Goal: Transaction & Acquisition: Purchase product/service

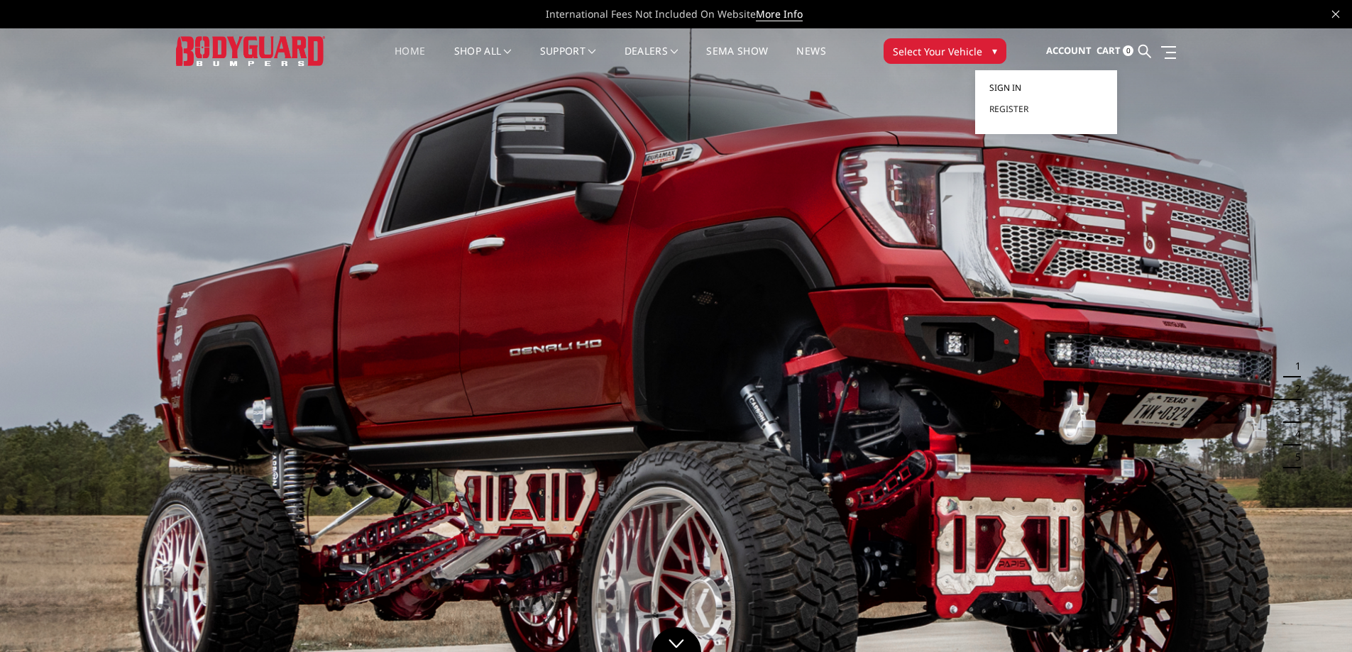
click at [1008, 87] on span "Sign in" at bounding box center [1005, 88] width 32 height 12
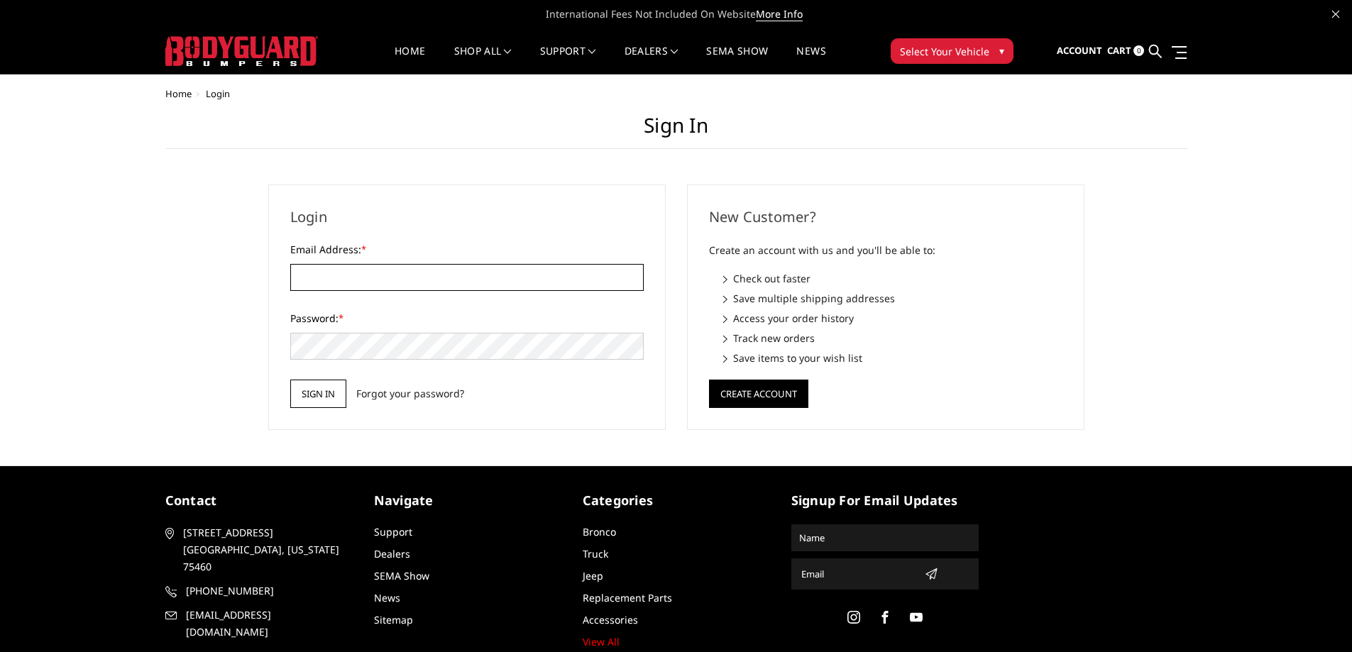
type input "[EMAIL_ADDRESS][DOMAIN_NAME]"
click at [302, 396] on input "Sign in" at bounding box center [318, 394] width 56 height 28
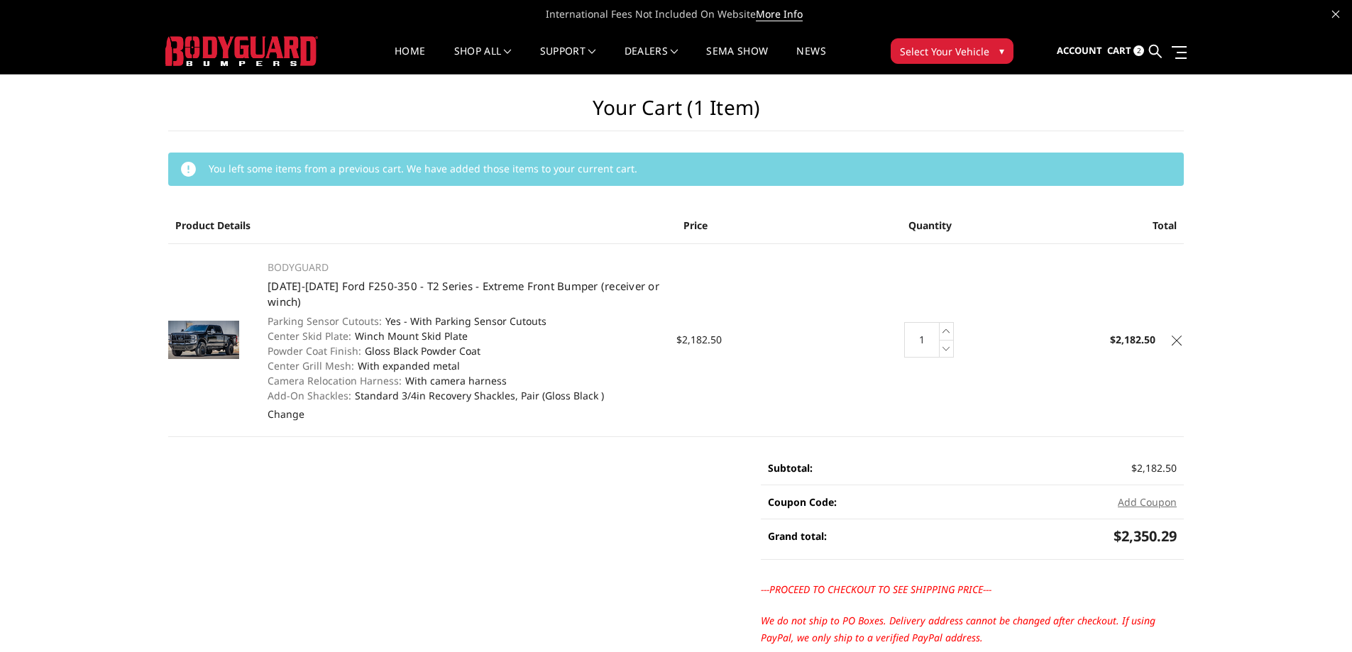
click at [1112, 51] on span "Cart" at bounding box center [1119, 50] width 24 height 13
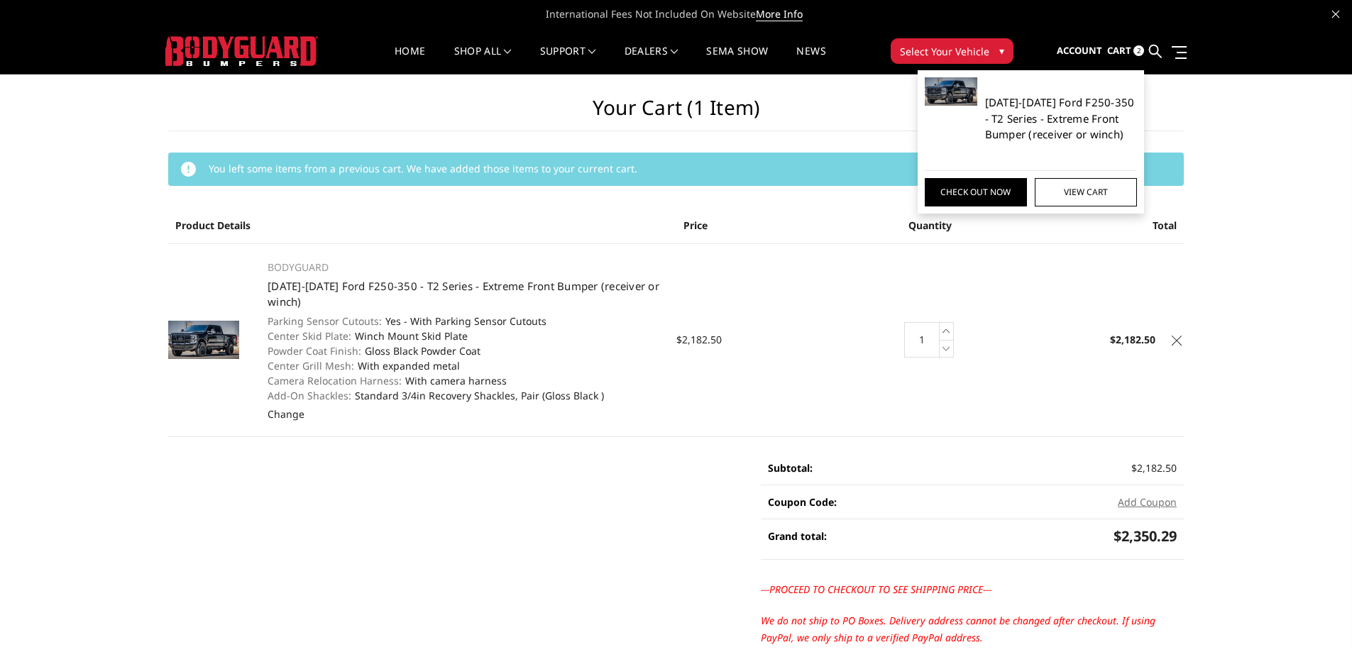
click at [1047, 119] on link "2023-2025 Ford F250-350 - T2 Series - Extreme Front Bumper (receiver or winch)" at bounding box center [1061, 118] width 153 height 48
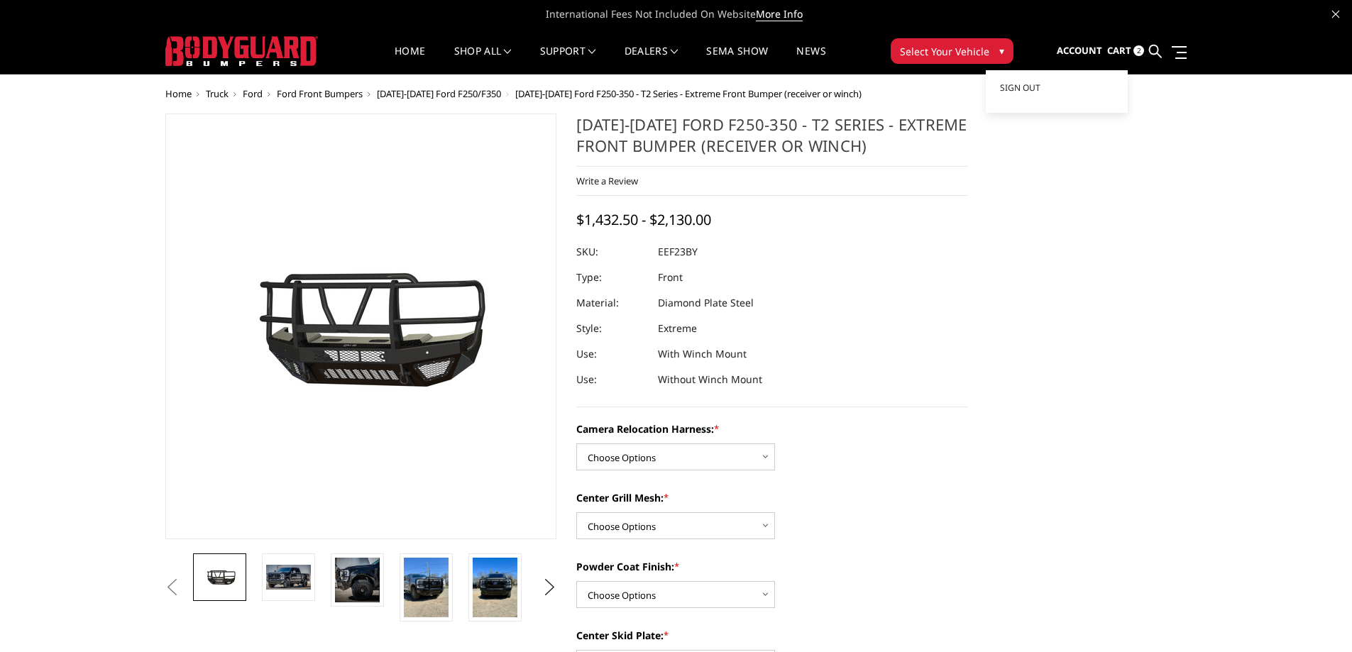
click at [1097, 49] on span "Account" at bounding box center [1079, 50] width 45 height 13
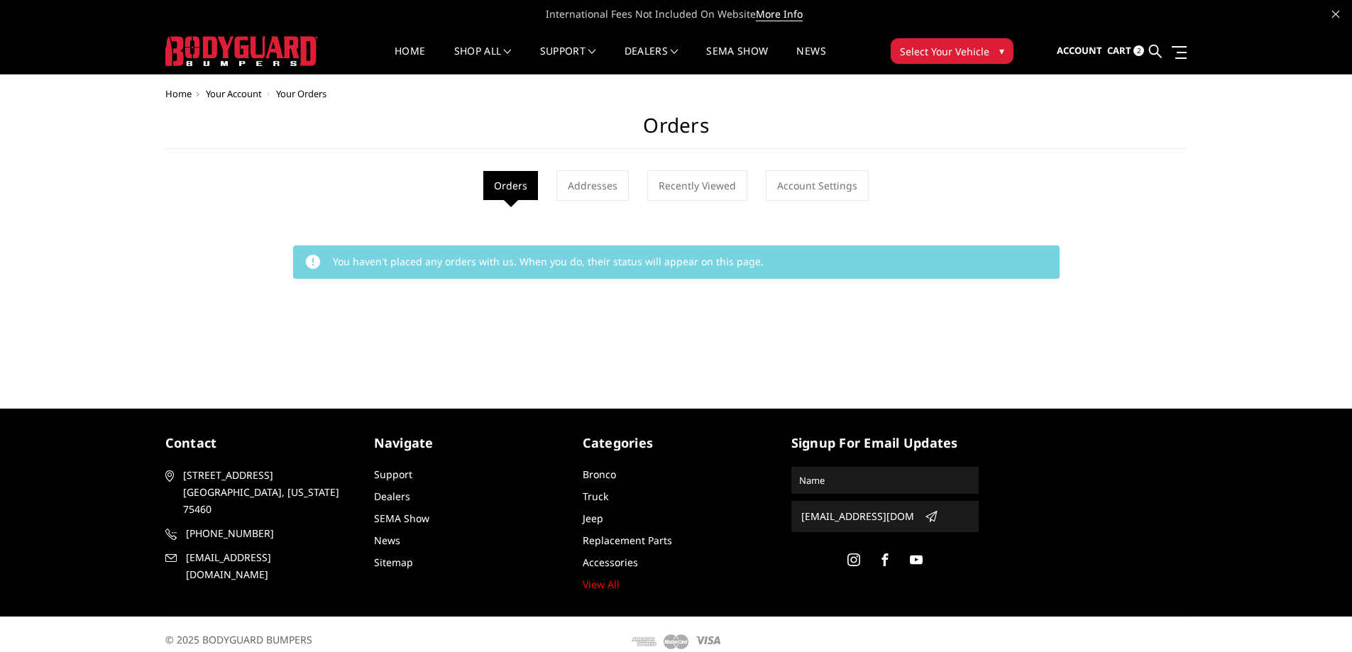
click at [1141, 53] on span "2" at bounding box center [1138, 50] width 11 height 11
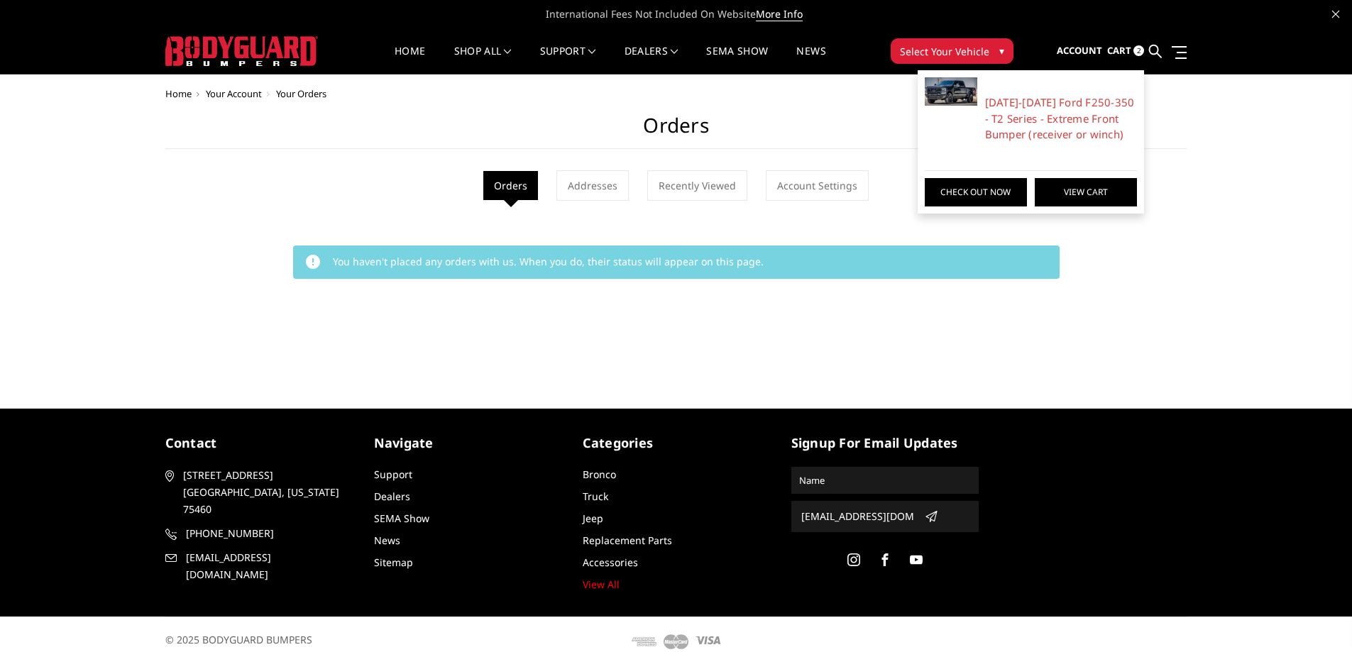
click at [1086, 201] on link "View Cart" at bounding box center [1086, 192] width 102 height 28
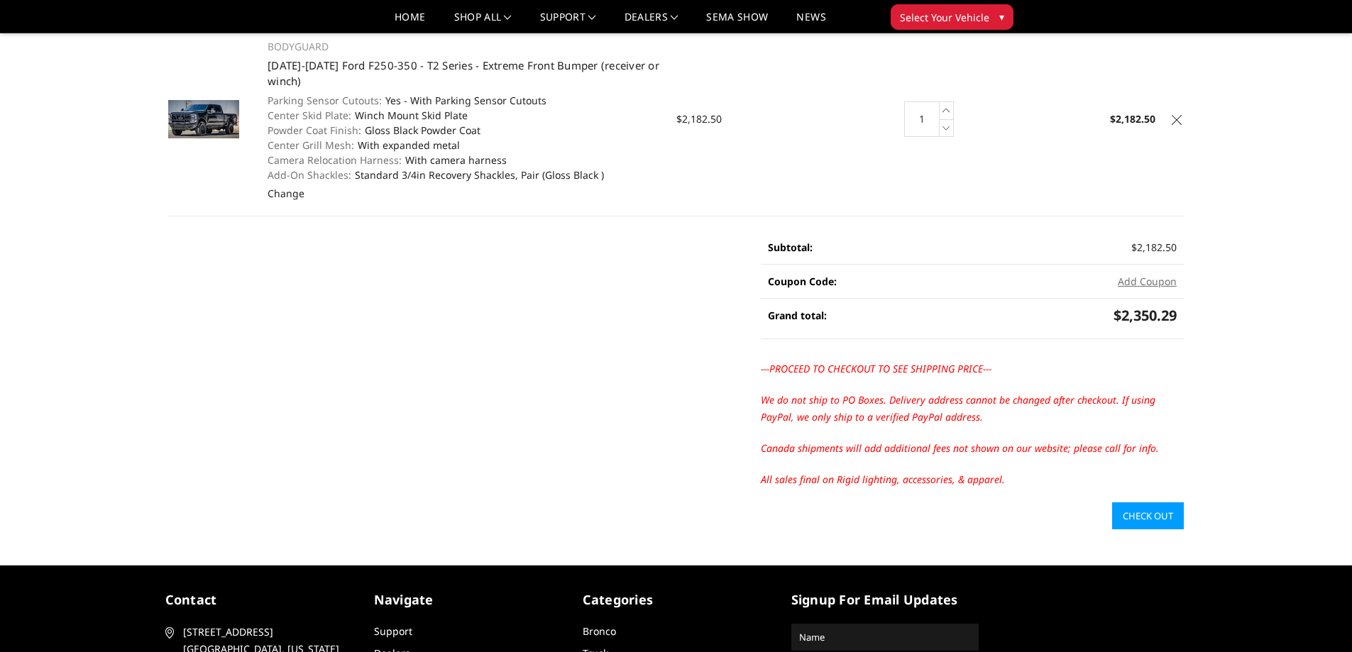
scroll to position [309, 0]
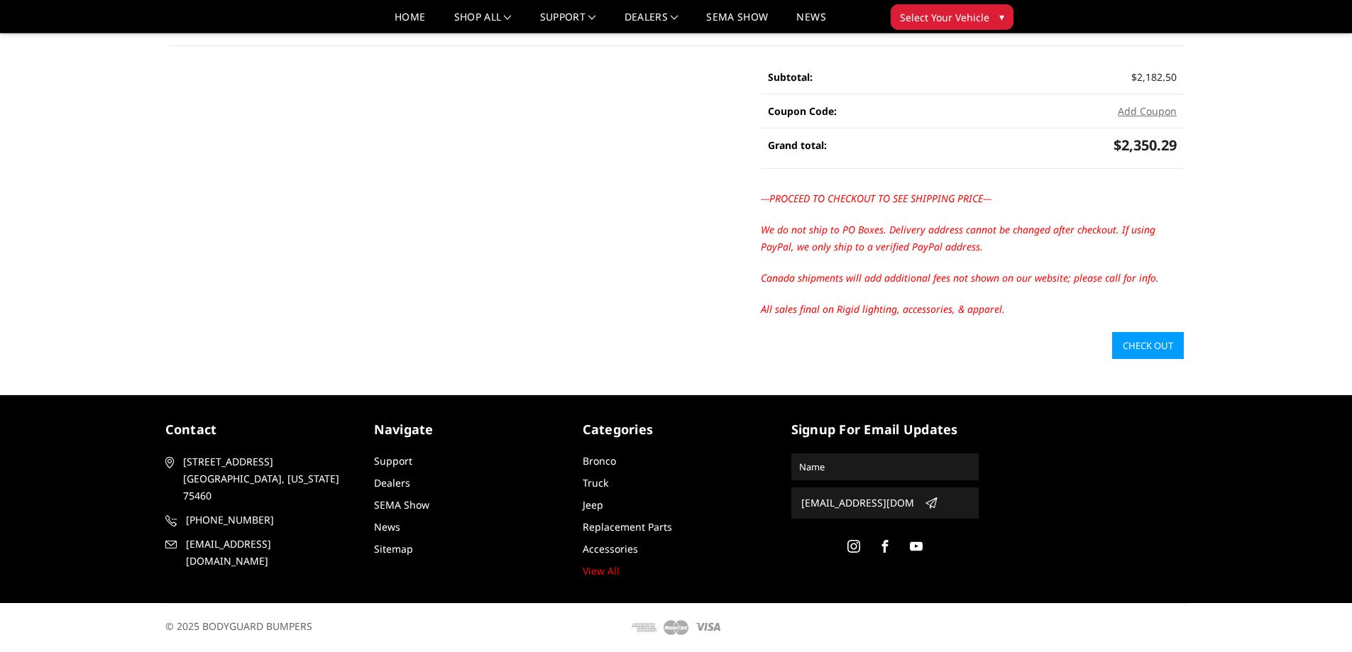
click at [1128, 348] on link "Check out" at bounding box center [1148, 345] width 72 height 27
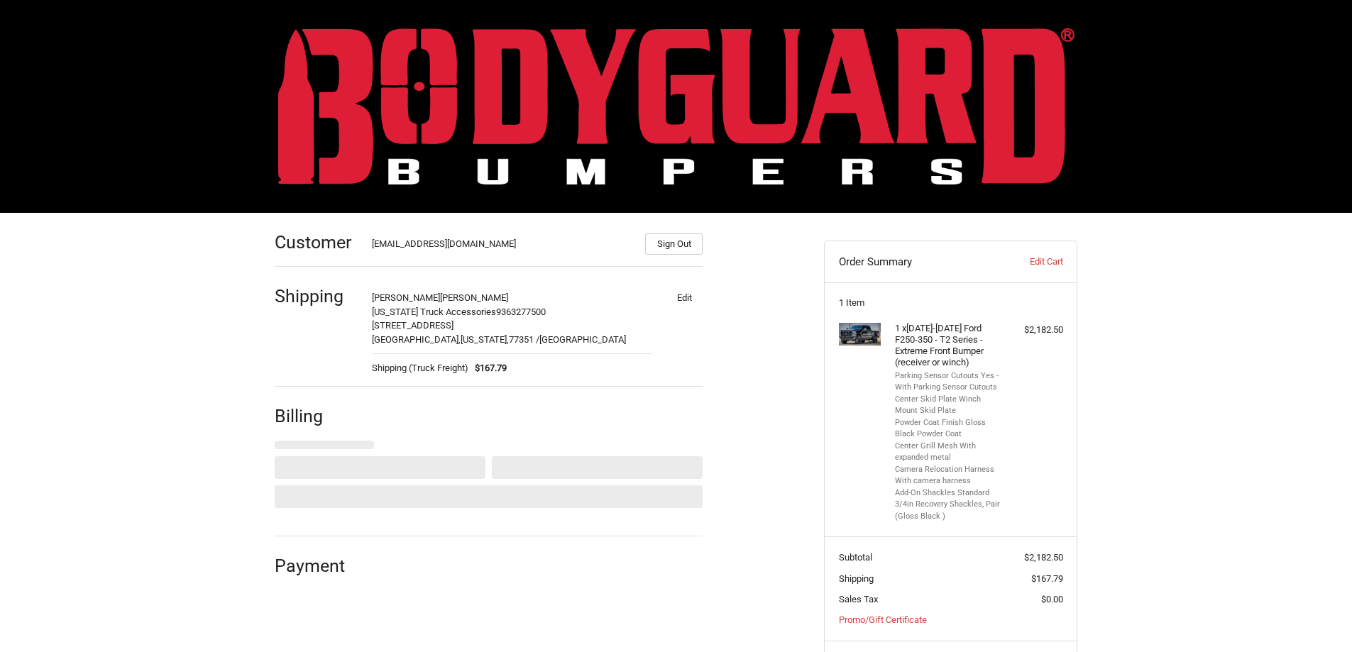
select select "US"
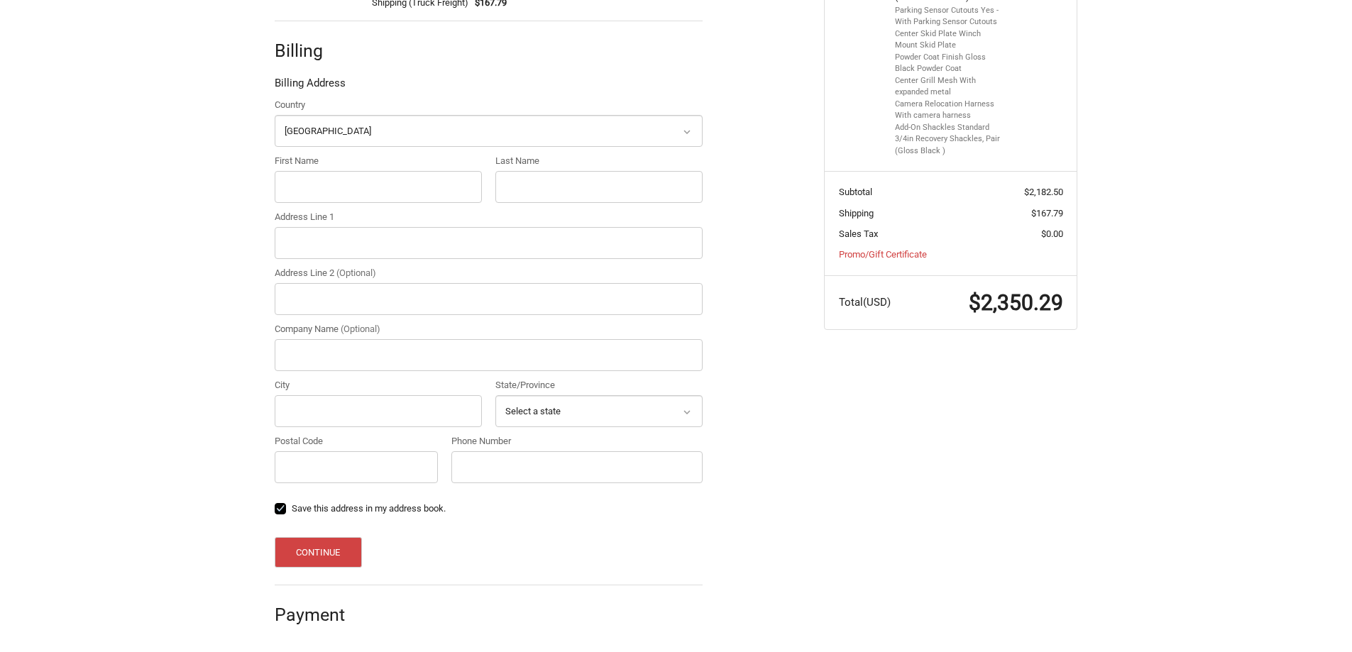
scroll to position [366, 0]
click at [374, 184] on input "First Name" at bounding box center [378, 186] width 207 height 32
type input "[US_STATE]"
type input "Accessories"
type input "[STREET_ADDRESS]"
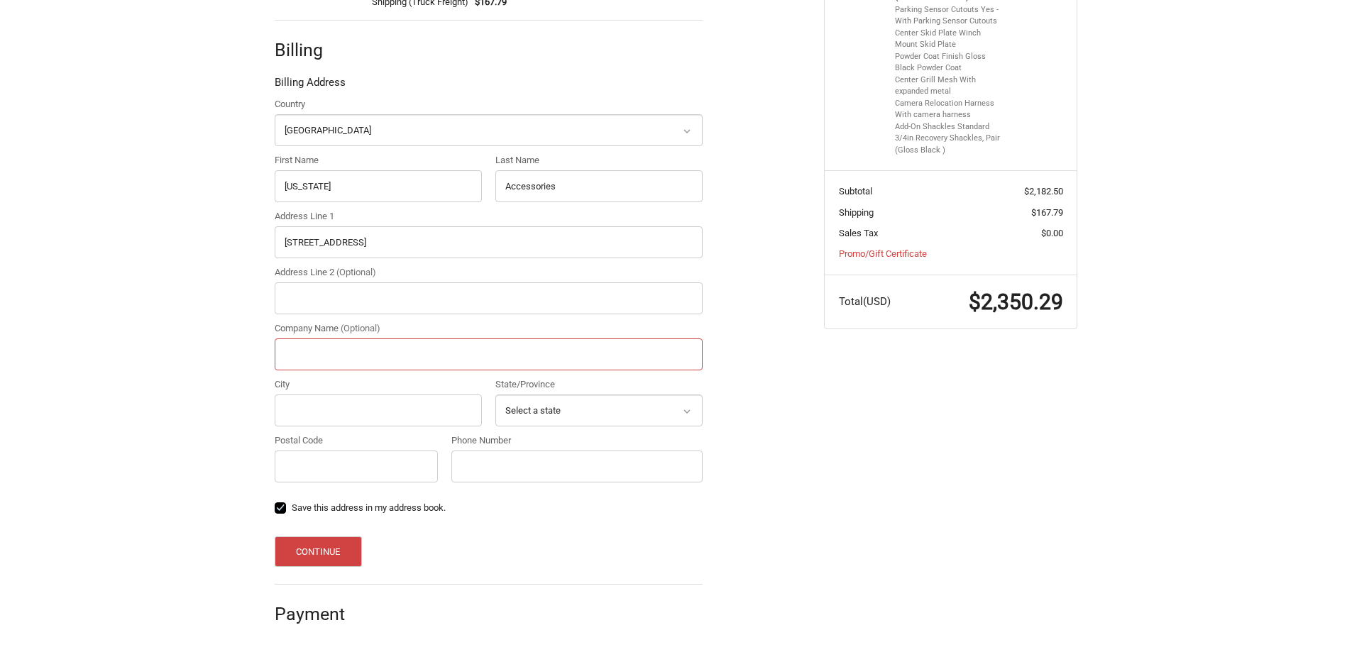
type input "Texas Truck Accessories"
type input "Livingston"
select select "TX"
type input "77351-9033"
type input "9363277500"
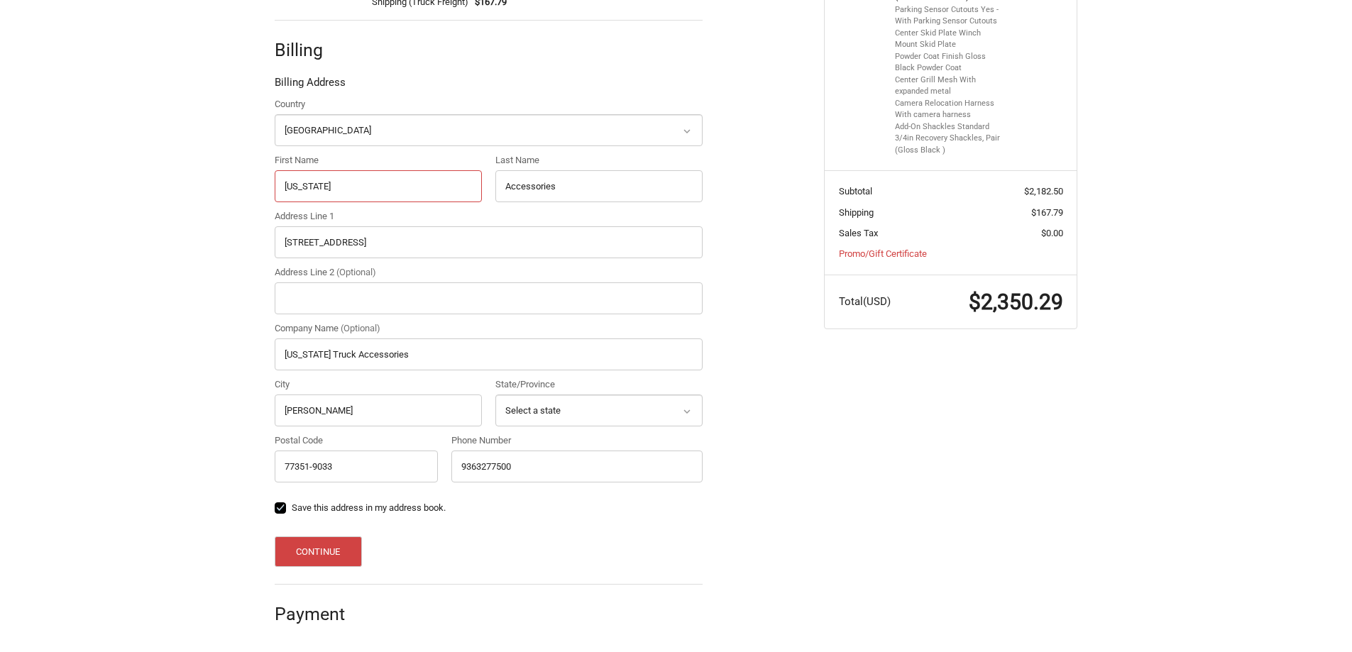
click at [329, 189] on input "Texas" at bounding box center [378, 186] width 207 height 32
type input "Chris"
click at [555, 192] on input "Accessories" at bounding box center [598, 186] width 207 height 32
type input "Fitts"
click at [324, 554] on button "Continue" at bounding box center [318, 551] width 87 height 31
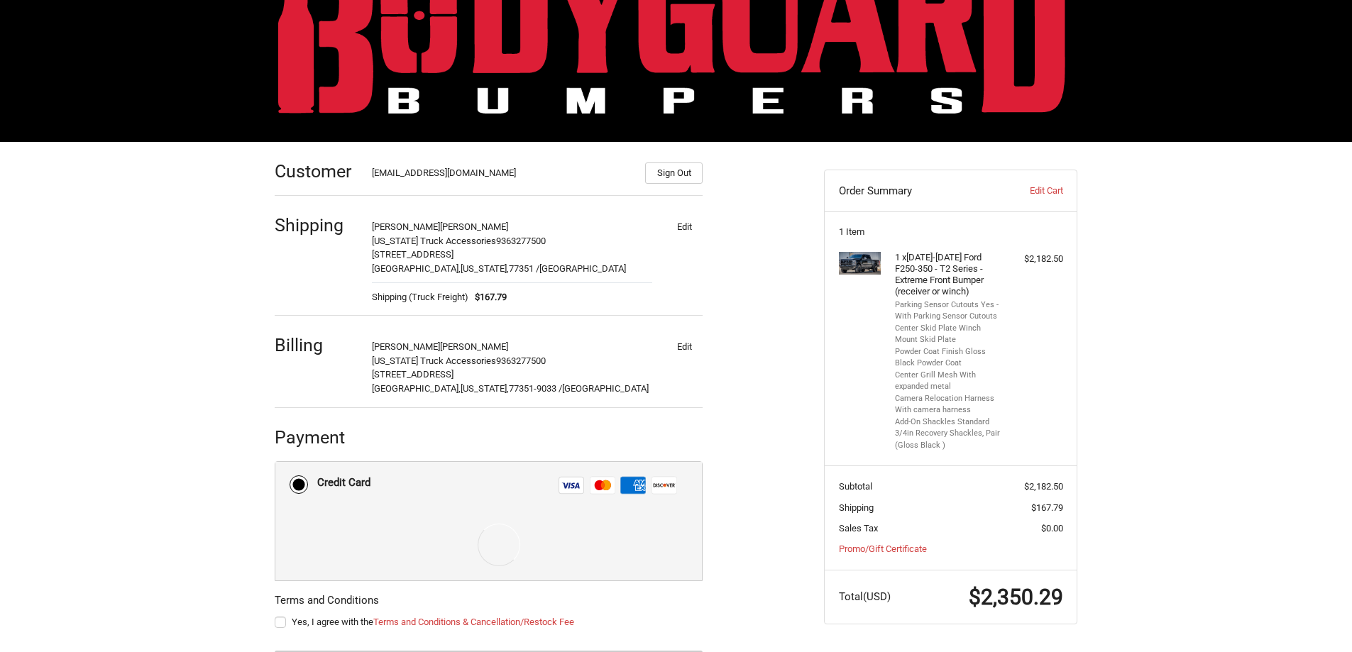
scroll to position [140, 0]
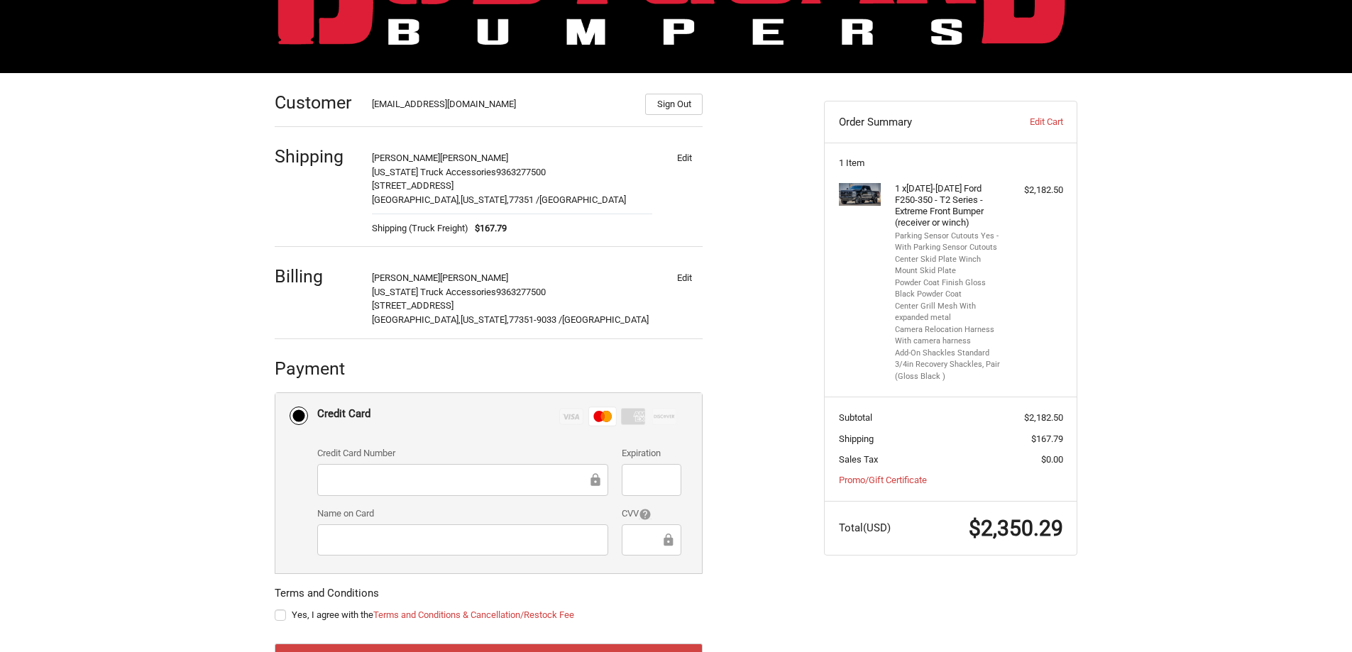
click at [283, 617] on label "Yes, I agree with the Terms and Conditions & Cancellation/Restock Fee" at bounding box center [489, 615] width 428 height 11
click at [275, 609] on input "Yes, I agree with the Terms and Conditions & Cancellation/Restock Fee" at bounding box center [275, 608] width 1 height 1
click at [282, 616] on label "Yes, I agree with the Terms and Conditions & Cancellation/Restock Fee" at bounding box center [489, 615] width 428 height 11
click at [275, 609] on input "Yes, I agree with the Terms and Conditions & Cancellation/Restock Fee" at bounding box center [275, 608] width 1 height 1
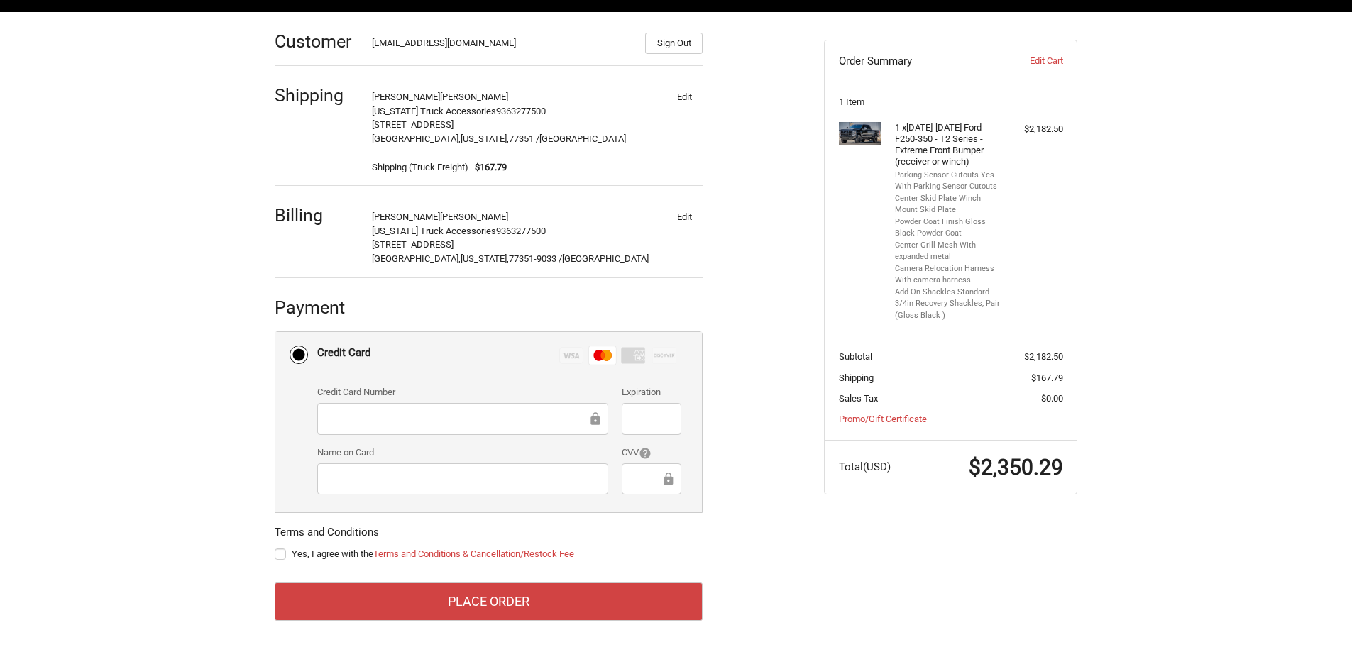
click at [285, 557] on label "Yes, I agree with the Terms and Conditions & Cancellation/Restock Fee" at bounding box center [489, 554] width 428 height 11
click at [275, 548] on input "Yes, I agree with the Terms and Conditions & Cancellation/Restock Fee" at bounding box center [275, 547] width 1 height 1
checkbox input "true"
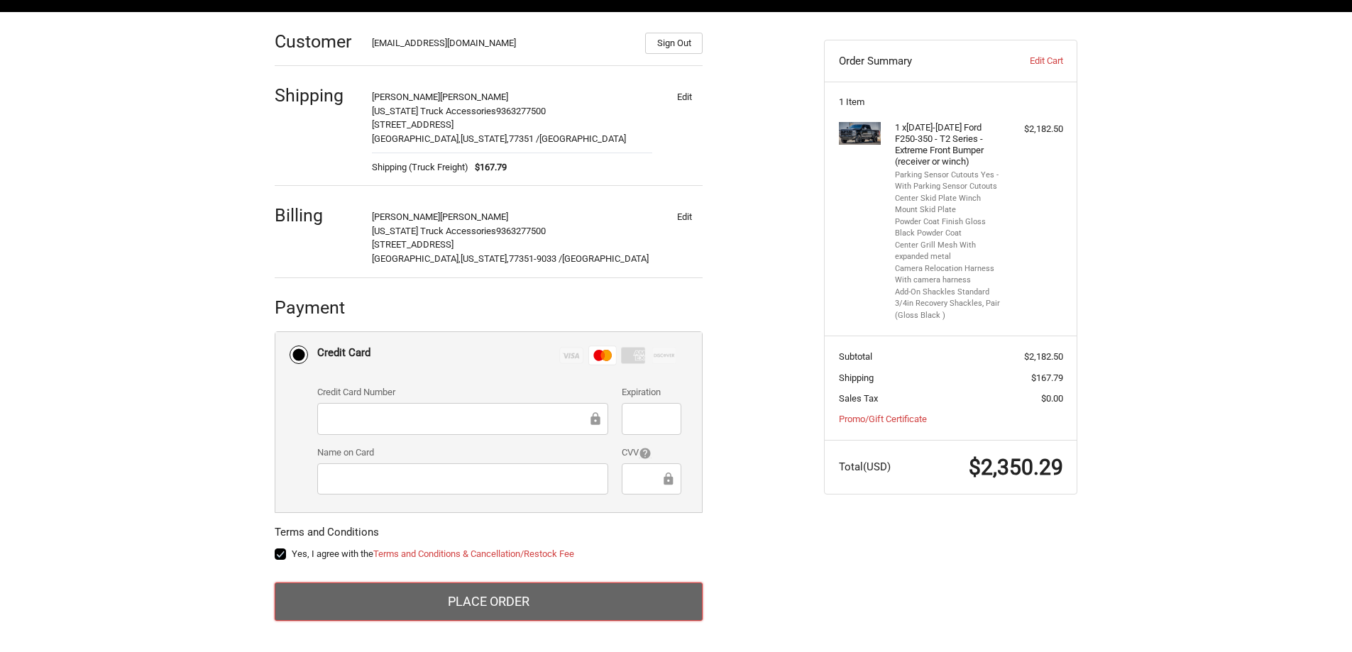
click at [483, 605] on button "Place Order" at bounding box center [489, 602] width 428 height 38
click at [505, 605] on button "Place Order" at bounding box center [489, 602] width 428 height 38
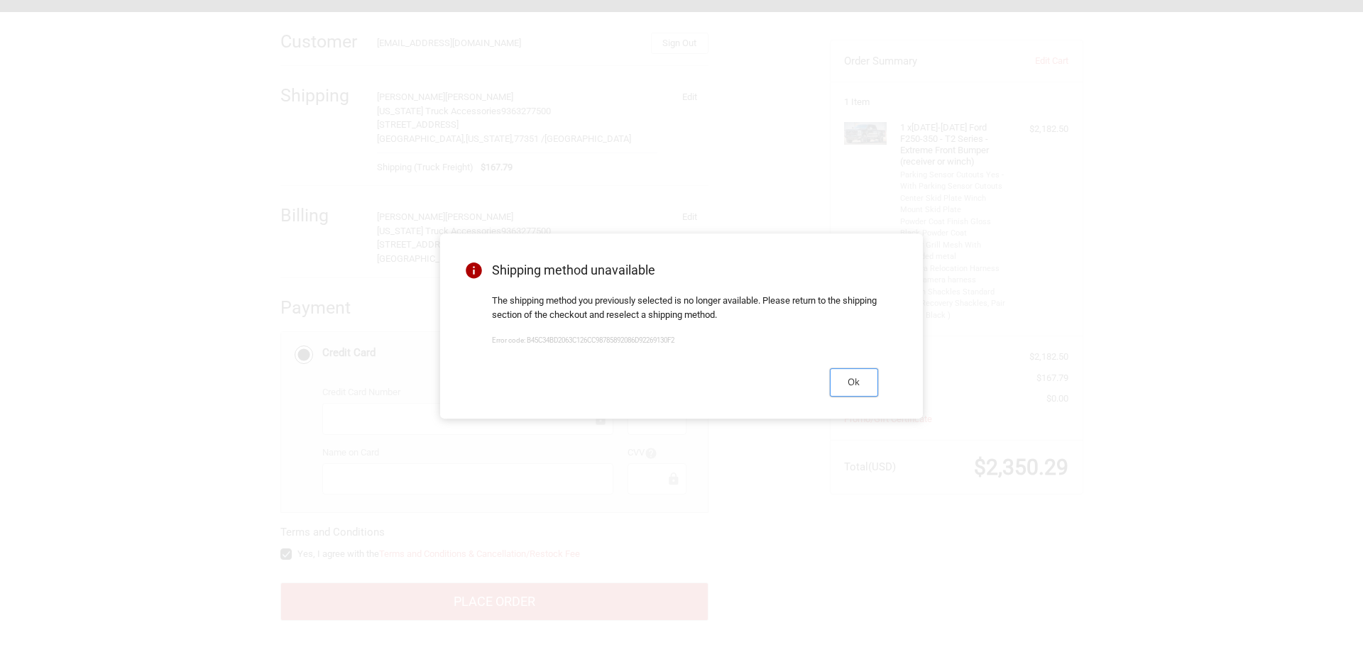
click at [845, 385] on button "Ok" at bounding box center [854, 382] width 48 height 28
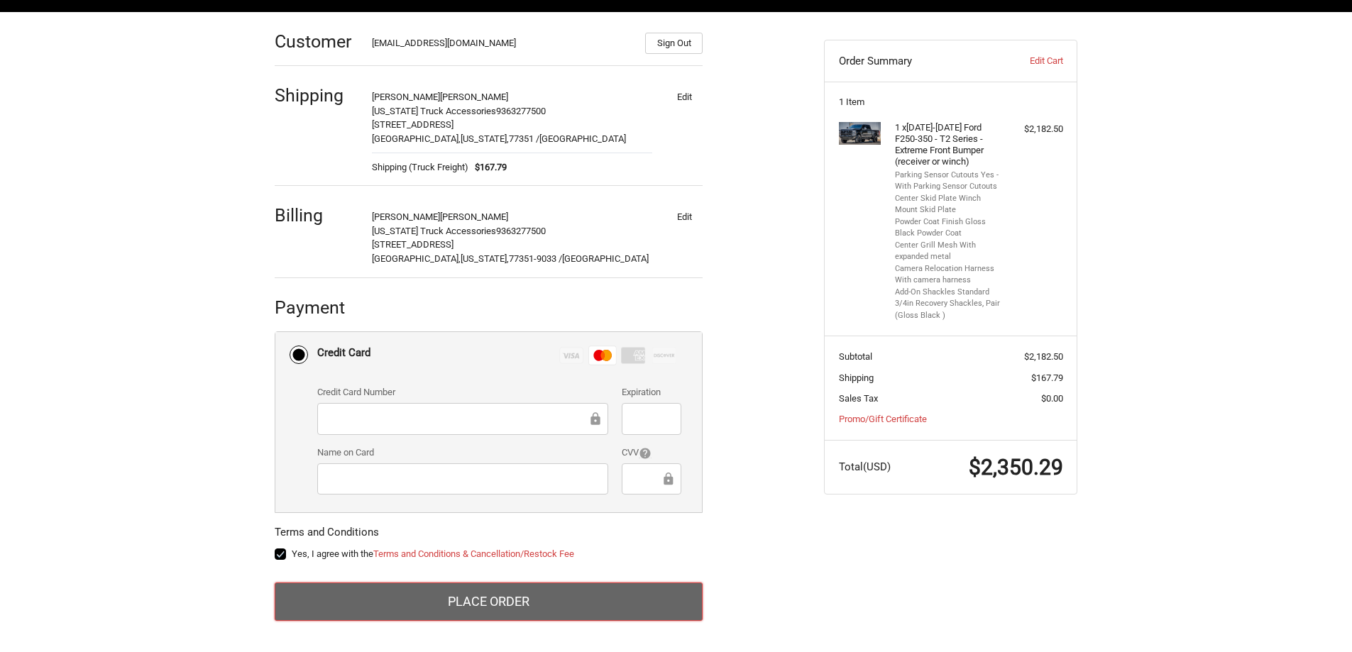
click at [554, 605] on button "Place Order" at bounding box center [489, 602] width 428 height 38
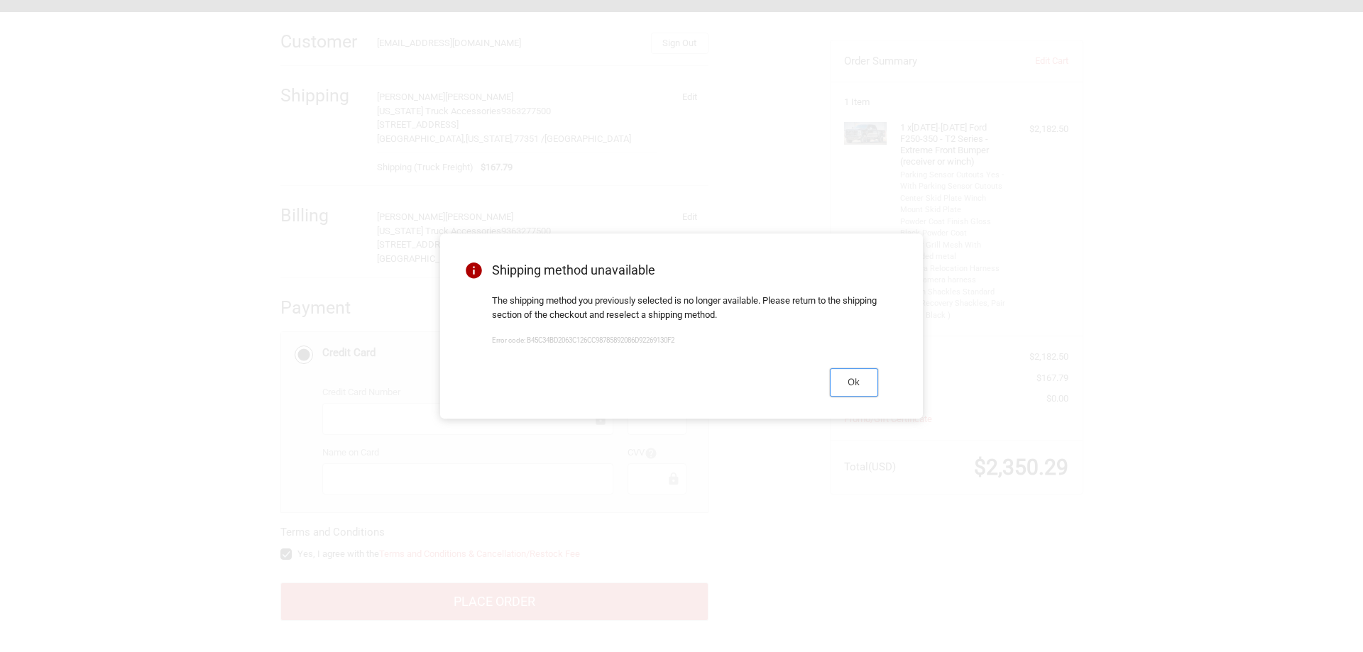
click at [862, 380] on button "Ok" at bounding box center [854, 382] width 48 height 28
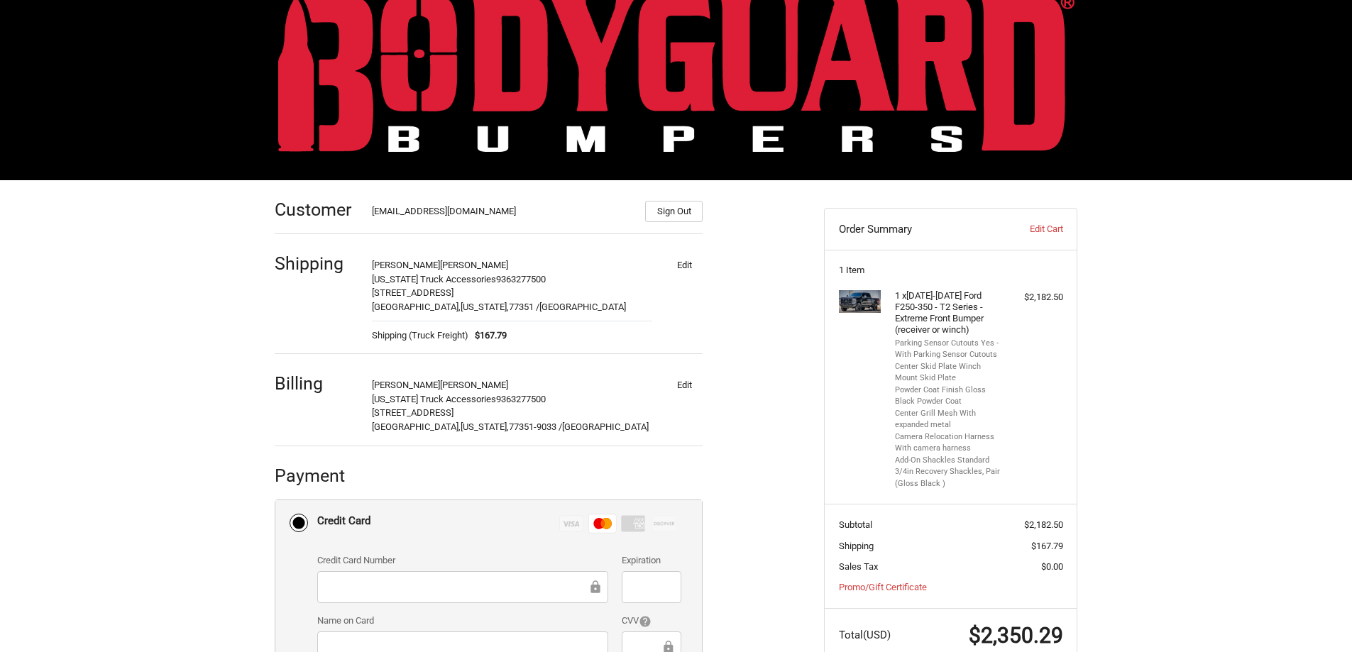
scroll to position [0, 0]
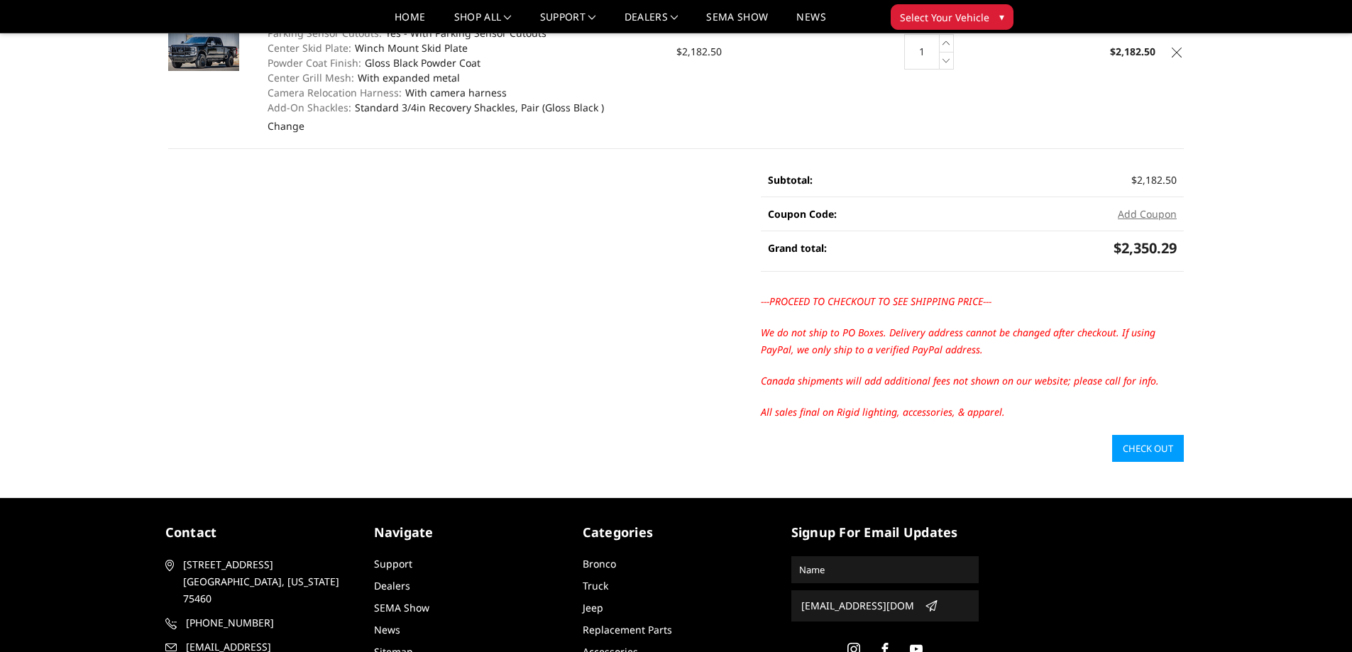
scroll to position [213, 0]
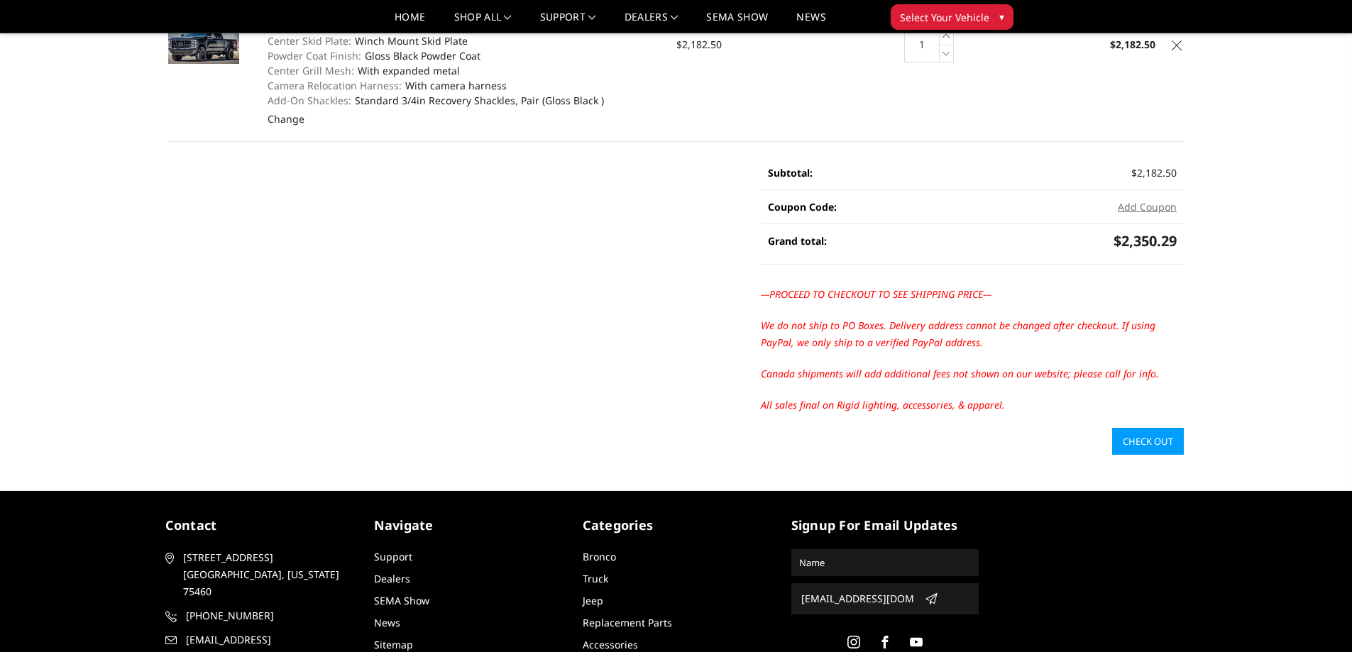
click at [1144, 441] on link "Check out" at bounding box center [1148, 441] width 72 height 27
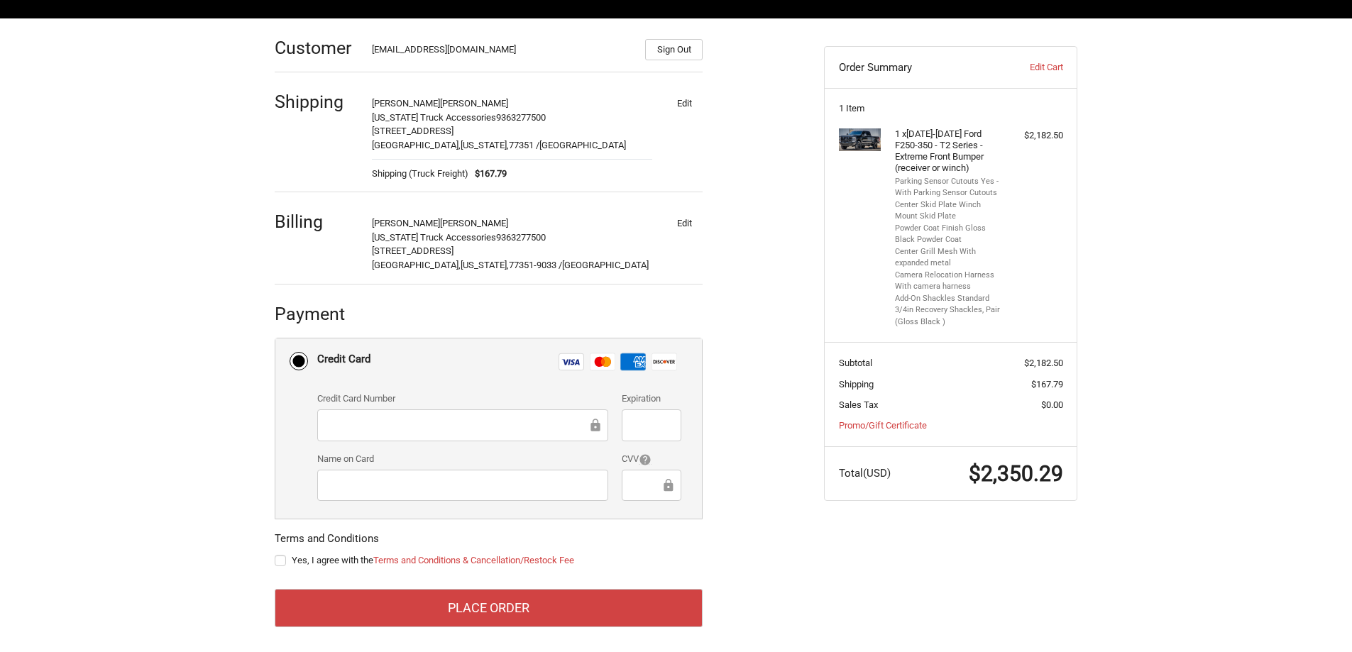
scroll to position [202, 0]
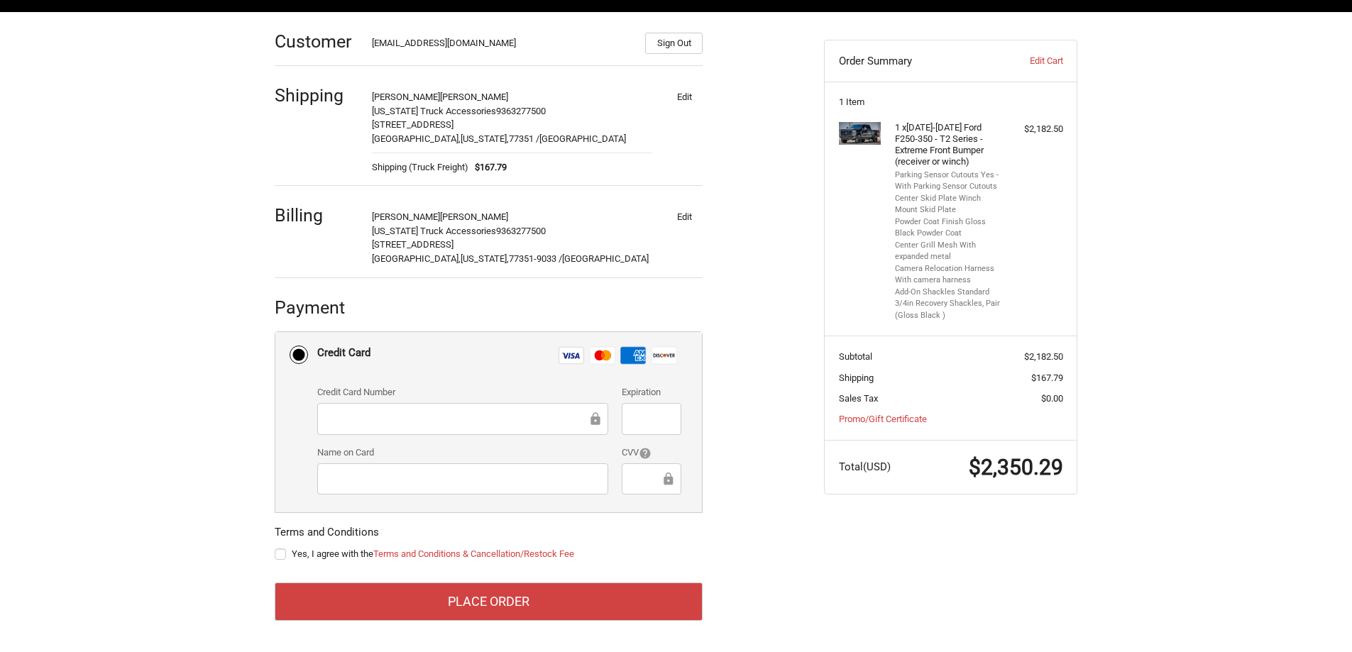
click at [429, 167] on span "Shipping (Truck Freight)" at bounding box center [420, 167] width 97 height 14
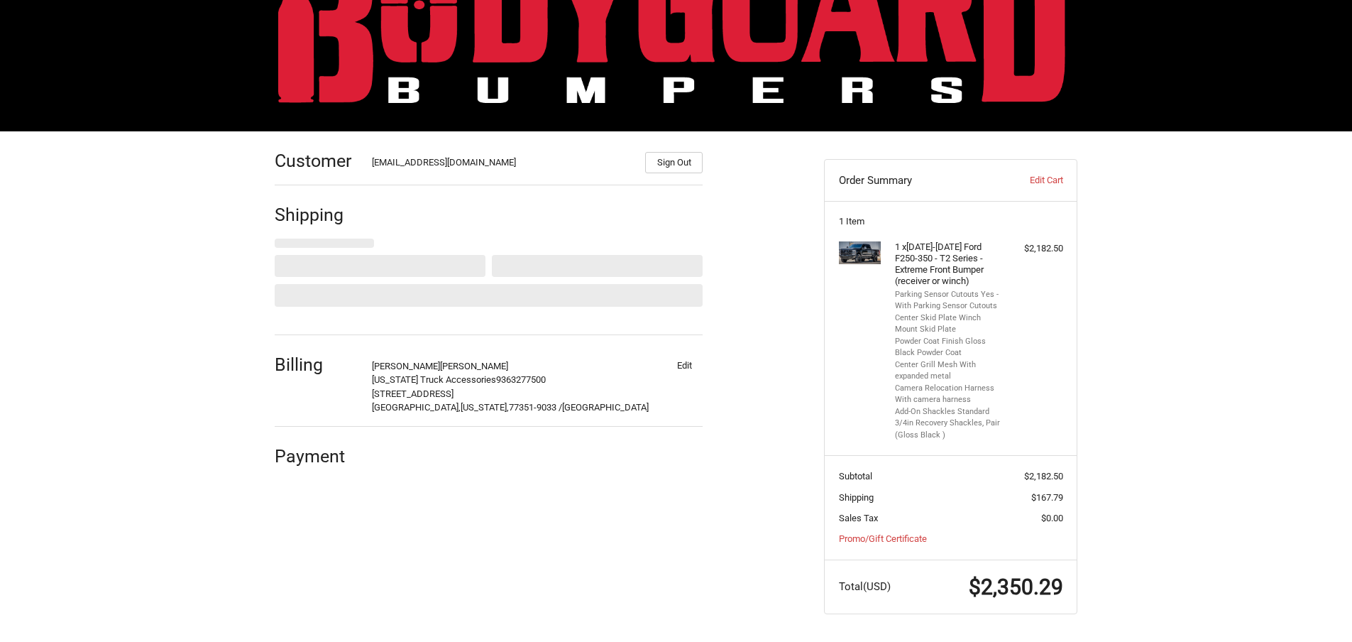
select select "US"
select select "TX"
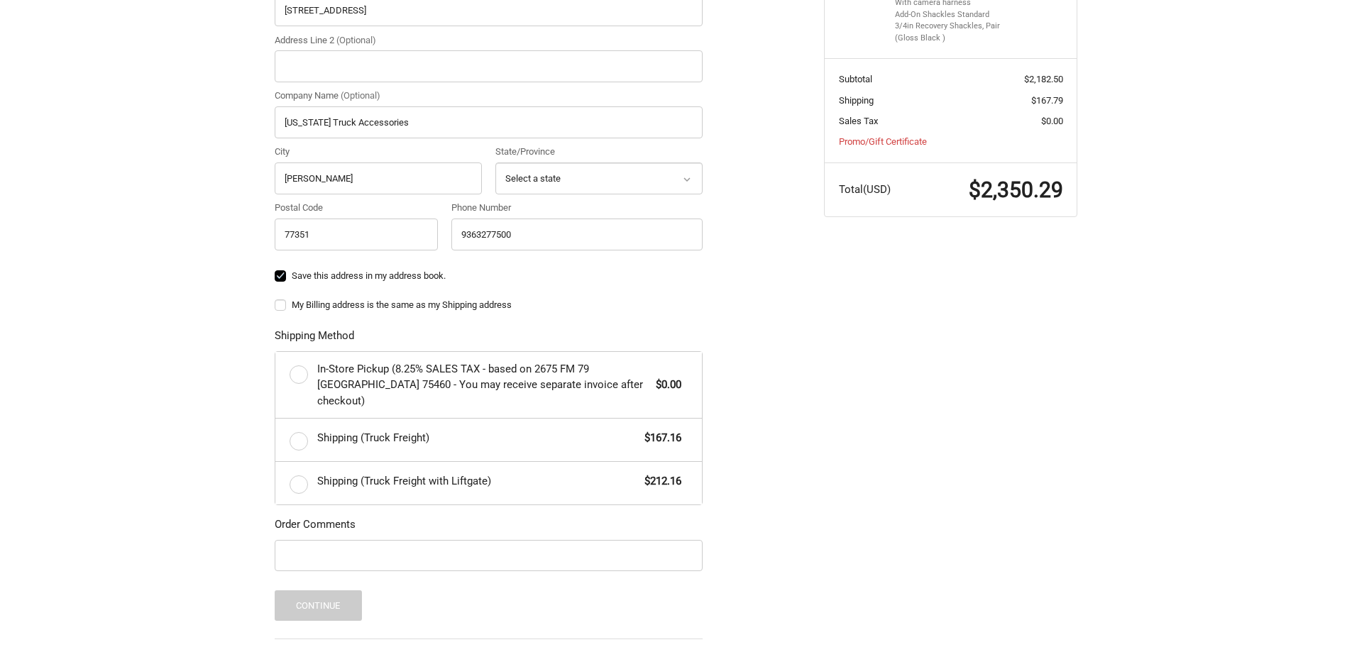
scroll to position [480, 0]
click at [297, 419] on label "Shipping (Truck Freight) $167.16" at bounding box center [488, 438] width 426 height 43
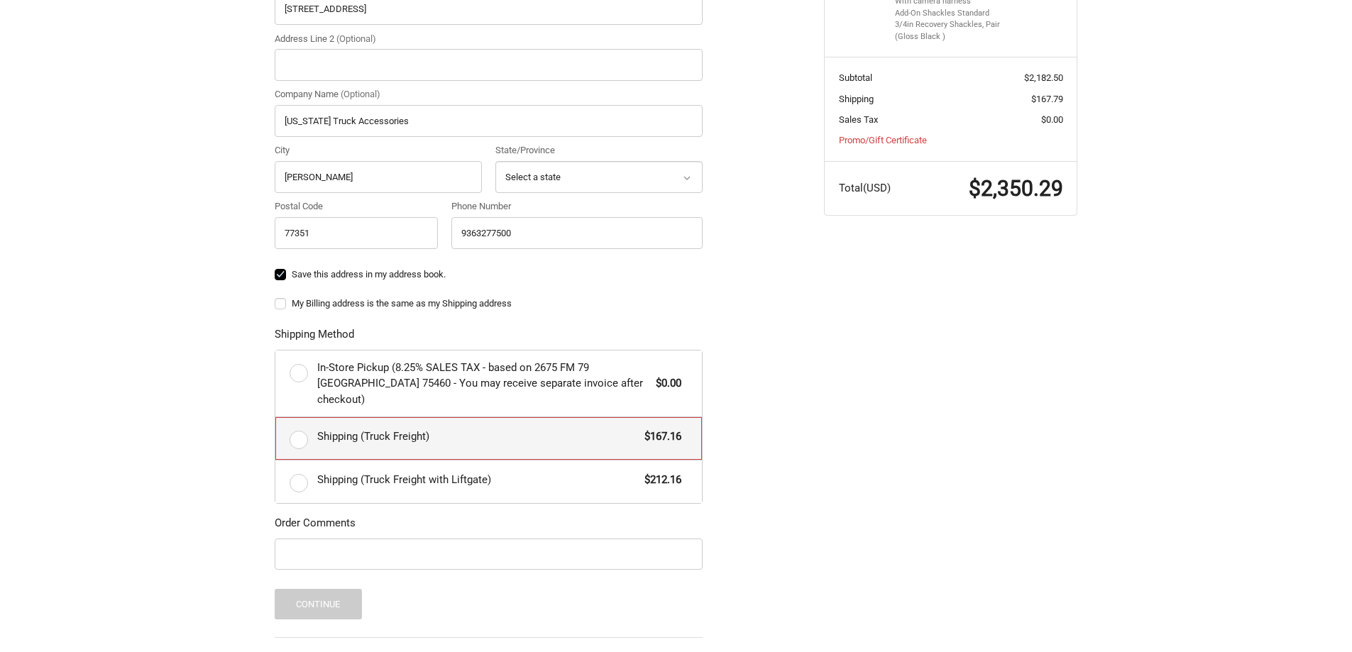
click at [276, 418] on input "Shipping (Truck Freight) $167.16" at bounding box center [275, 417] width 1 height 1
radio input "true"
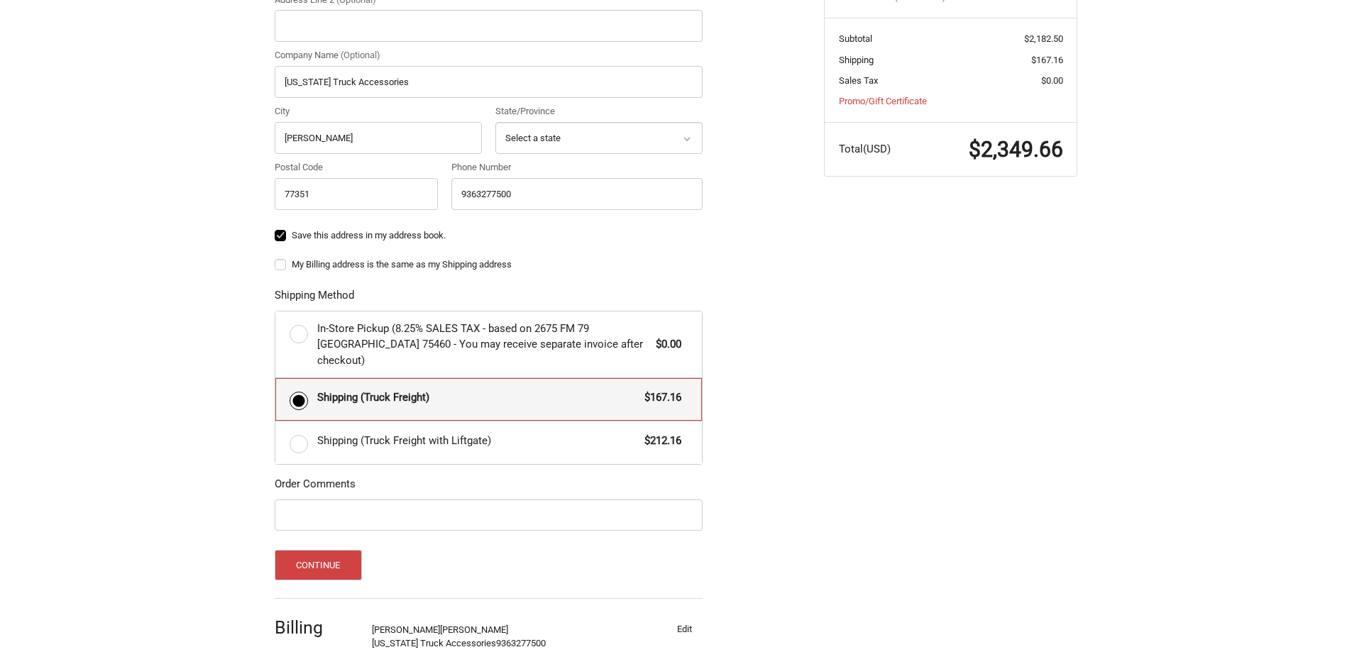
scroll to position [551, 0]
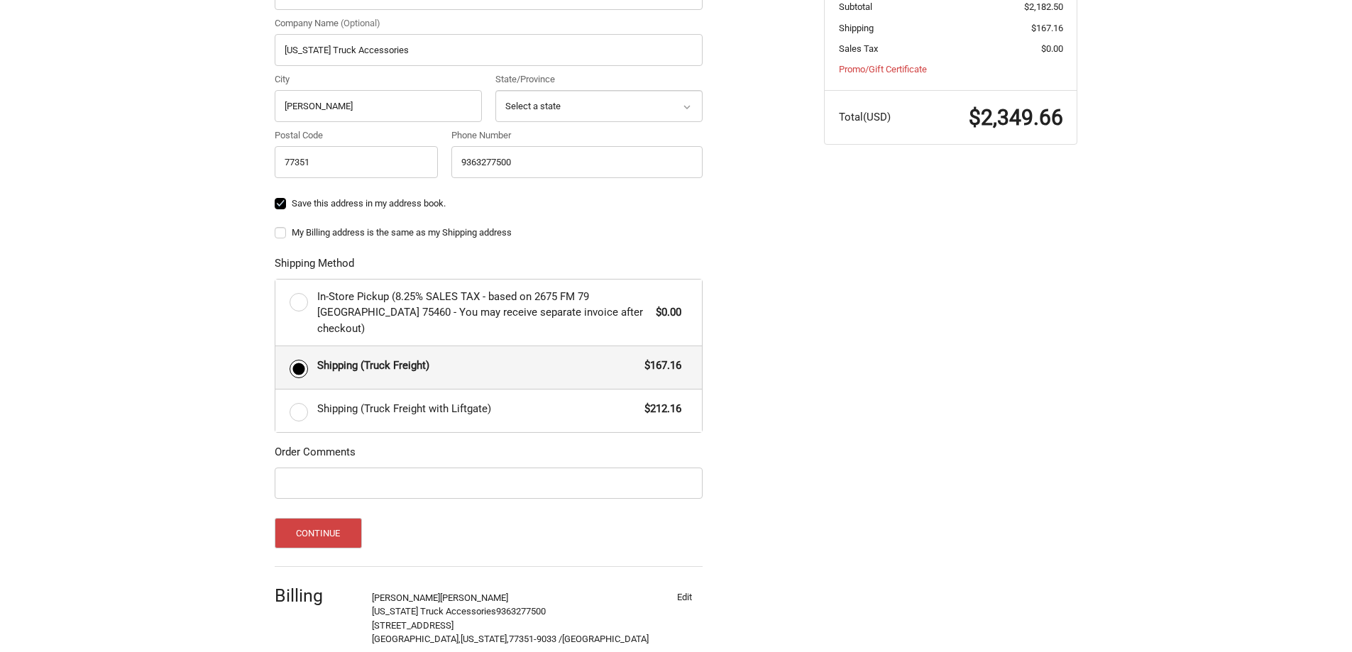
click at [287, 233] on label "My Billing address is the same as my Shipping address" at bounding box center [489, 232] width 428 height 11
click at [275, 226] on input "My Billing address is the same as my Shipping address" at bounding box center [275, 226] width 1 height 1
checkbox input "true"
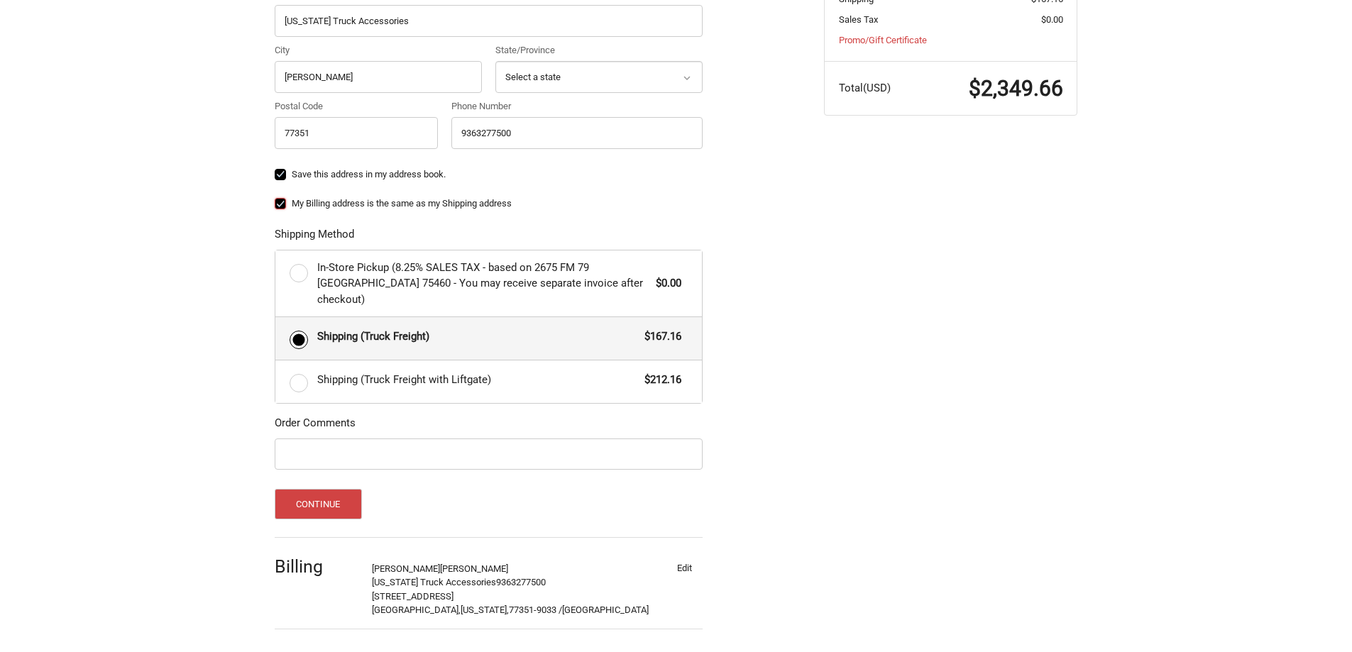
scroll to position [608, 0]
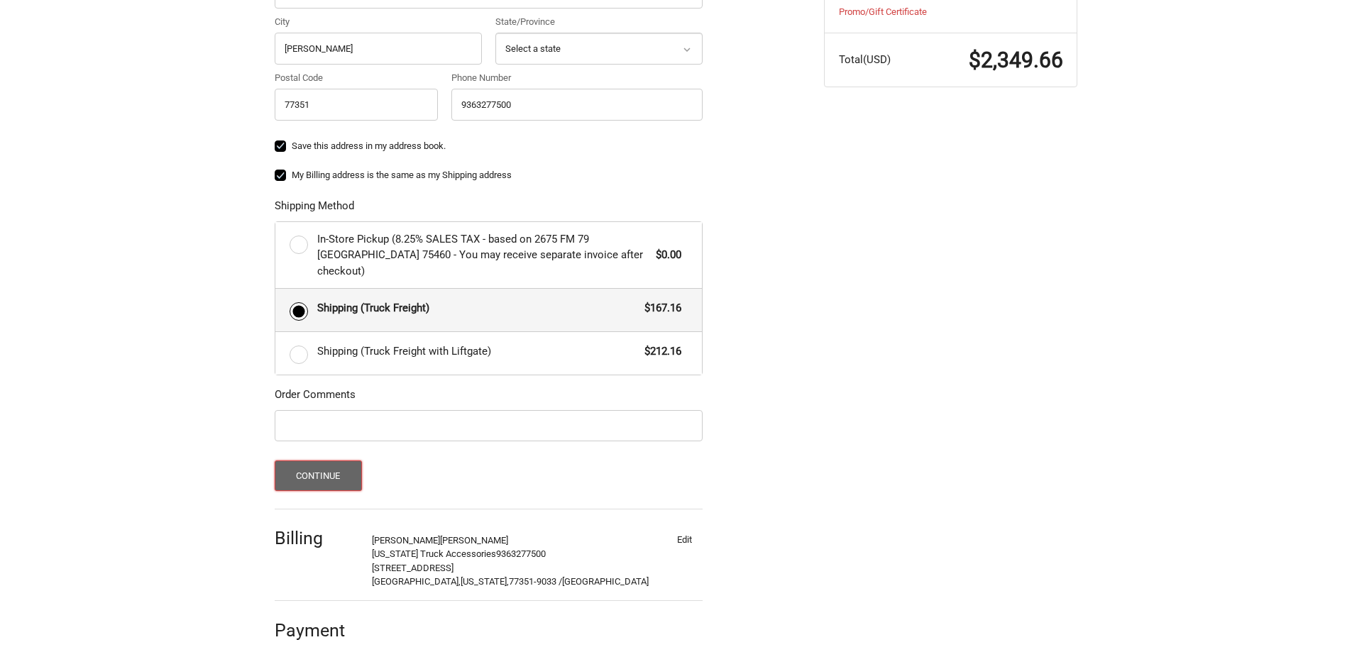
click at [320, 465] on button "Continue" at bounding box center [318, 476] width 87 height 31
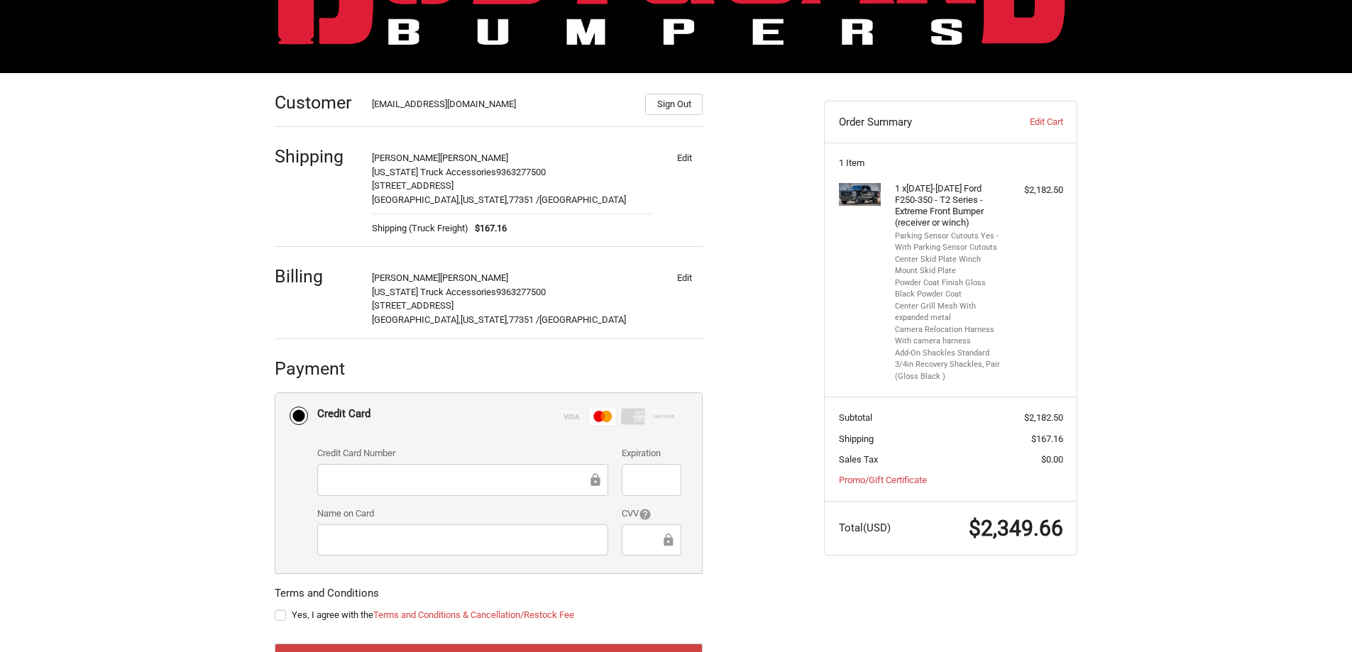
scroll to position [202, 0]
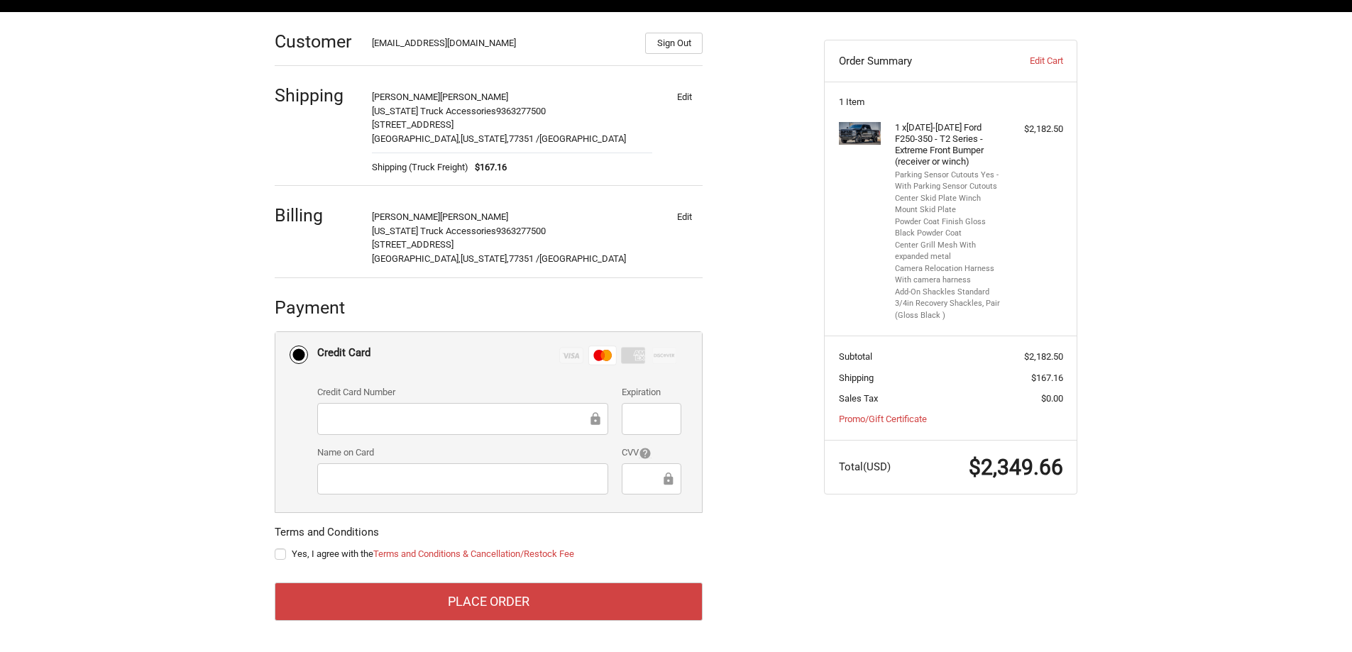
click at [280, 556] on label "Yes, I agree with the Terms and Conditions & Cancellation/Restock Fee" at bounding box center [489, 554] width 428 height 11
click at [275, 548] on input "Yes, I agree with the Terms and Conditions & Cancellation/Restock Fee" at bounding box center [275, 547] width 1 height 1
checkbox input "true"
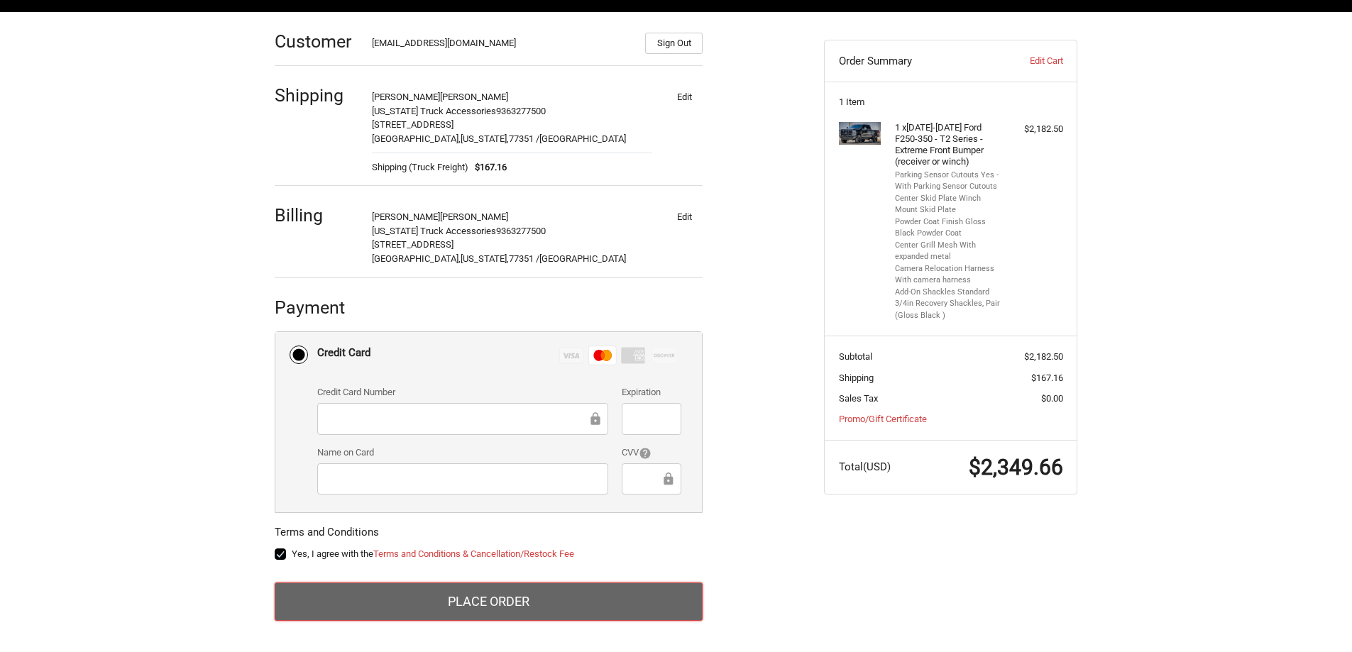
click at [528, 595] on button "Place Order" at bounding box center [489, 602] width 428 height 38
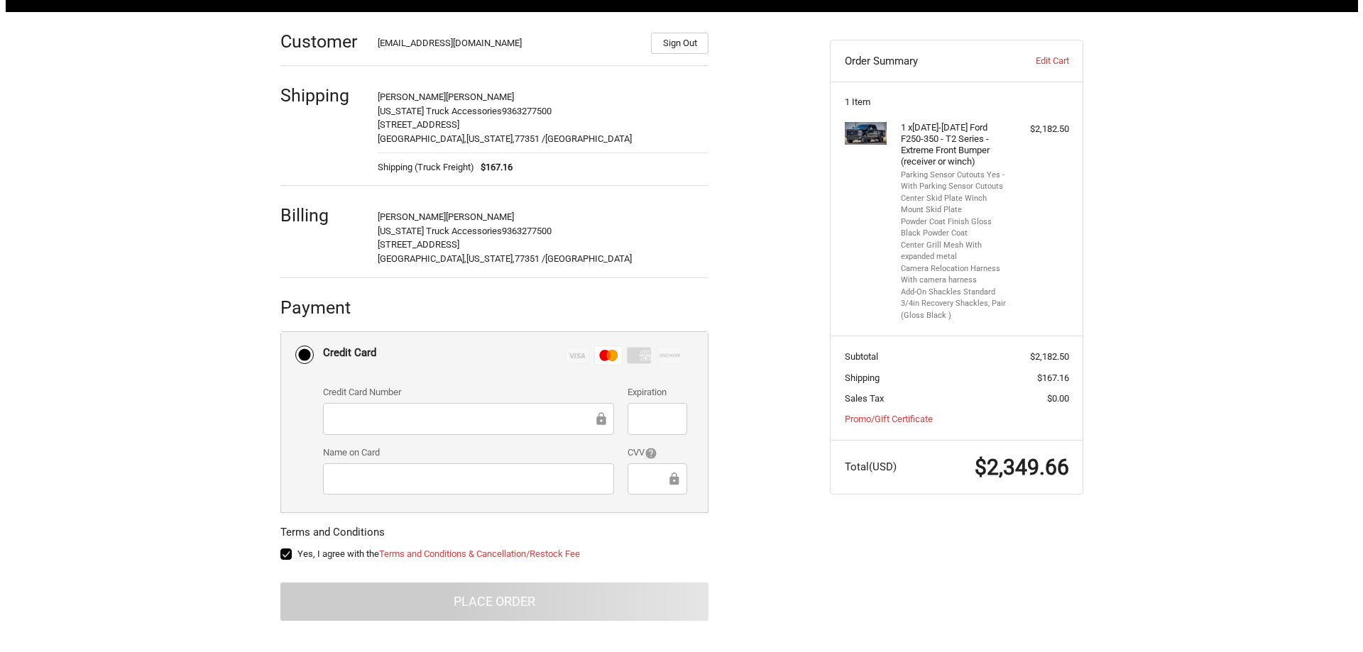
scroll to position [0, 0]
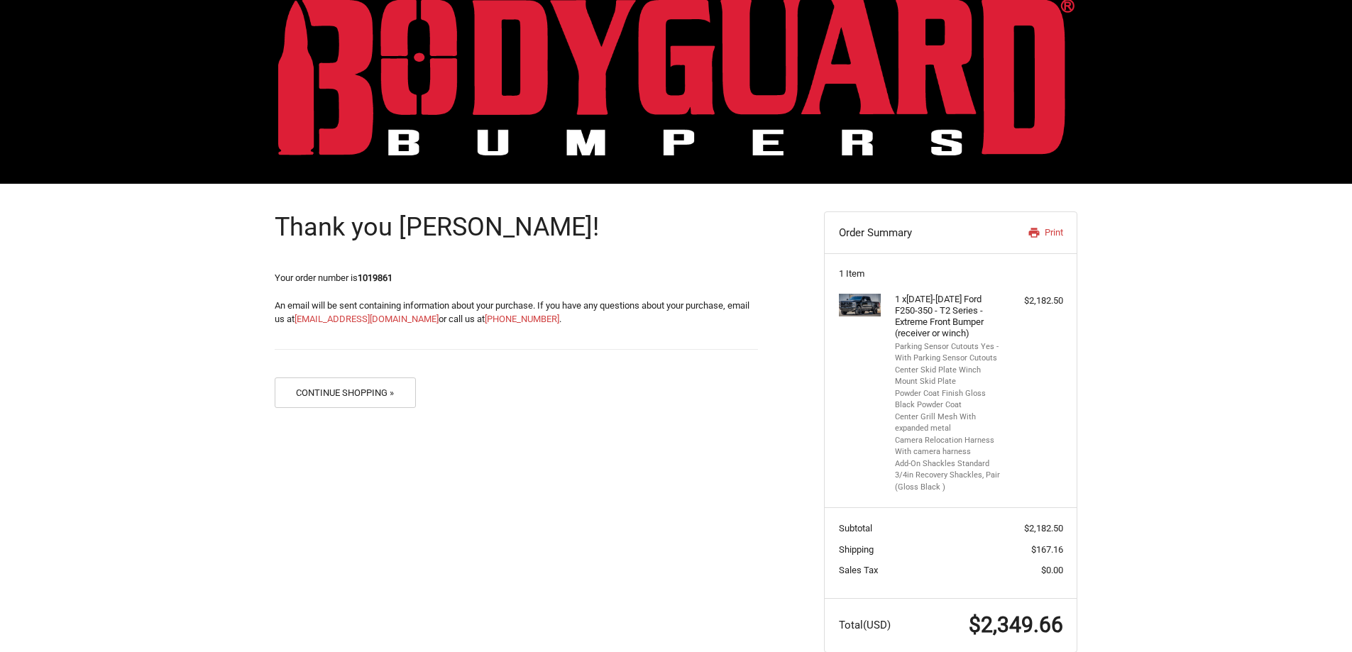
scroll to position [57, 0]
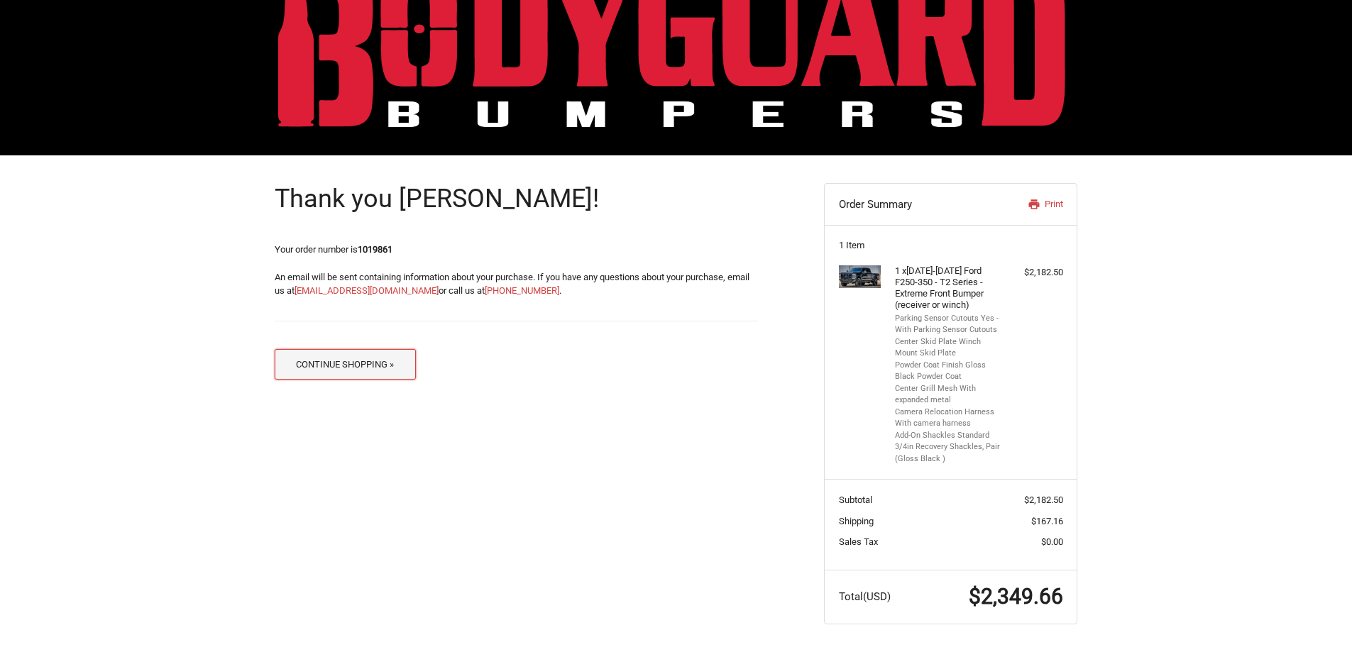
click at [365, 370] on button "Continue Shopping »" at bounding box center [345, 364] width 141 height 31
